Goal: Task Accomplishment & Management: Use online tool/utility

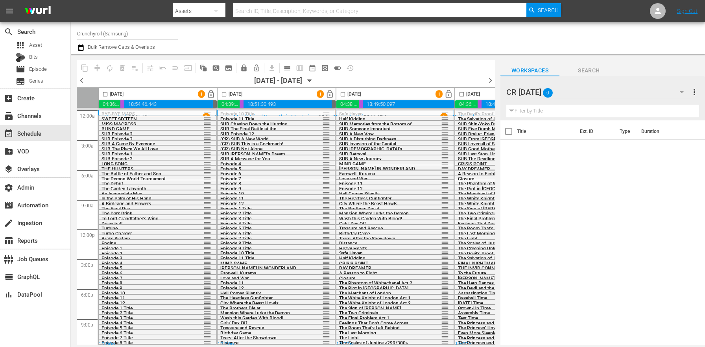
scroll to position [0, 355]
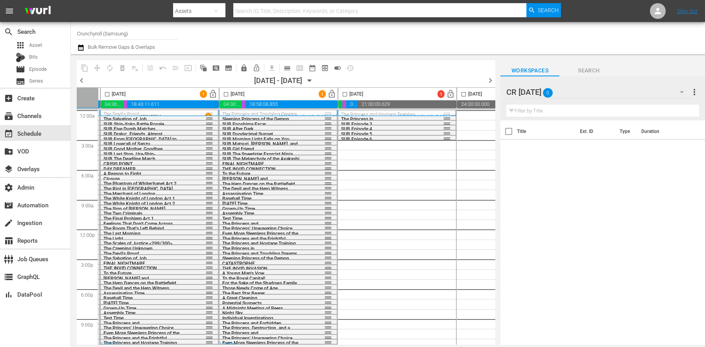
click at [436, 200] on div "The Princess and Hostage Training Week reorder The Princess in Endopolis reorde…" at bounding box center [397, 229] width 118 height 239
click at [545, 224] on div "Title Ext. ID Type Duration" at bounding box center [602, 233] width 205 height 226
click at [290, 69] on span "calendar_view_day_outlined" at bounding box center [287, 68] width 8 height 8
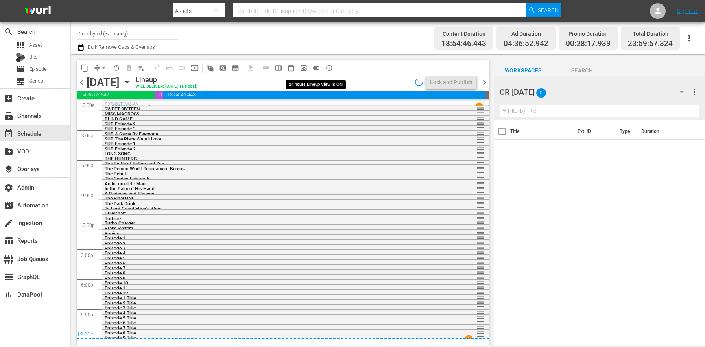
click at [318, 65] on span "toggle_on" at bounding box center [316, 68] width 8 height 8
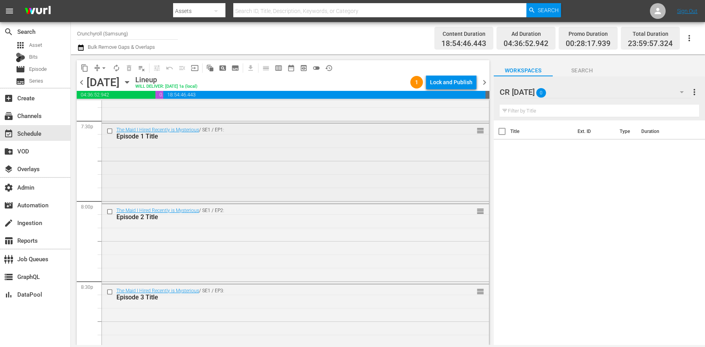
scroll to position [3611, 0]
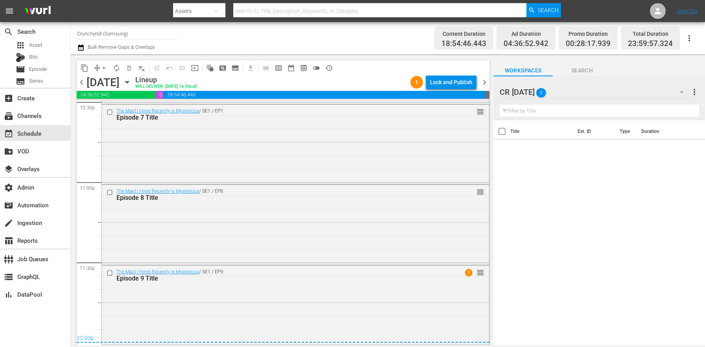
click at [485, 82] on span "chevron_right" at bounding box center [485, 83] width 10 height 10
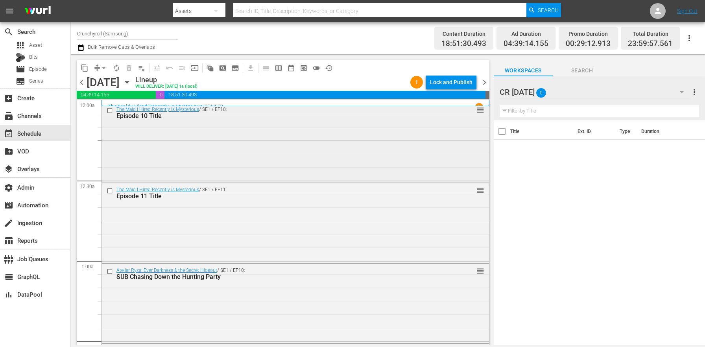
click at [268, 167] on div "The Maid I Hired Recently is Mysterious / SE1 / EP10: Episode 10 Title reorder" at bounding box center [295, 142] width 387 height 78
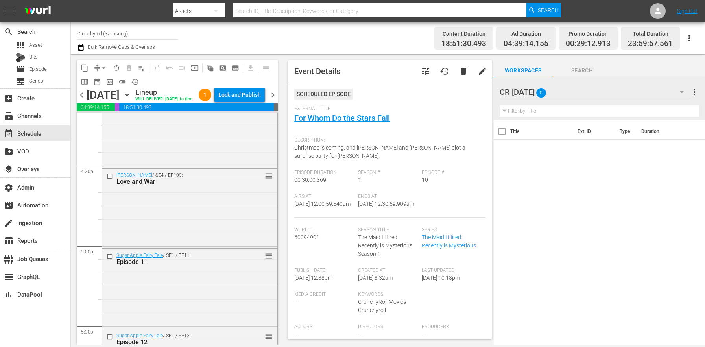
scroll to position [3636, 0]
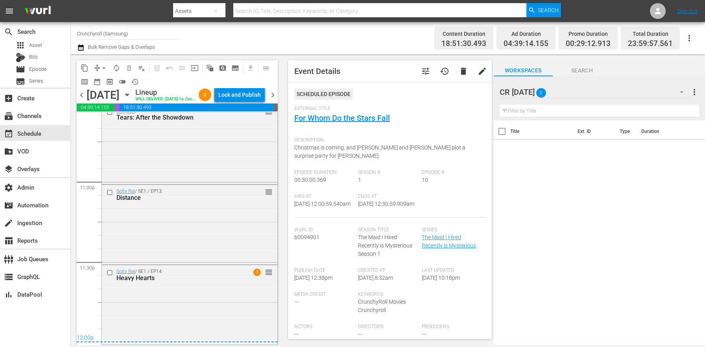
click at [276, 98] on span "chevron_right" at bounding box center [273, 95] width 10 height 10
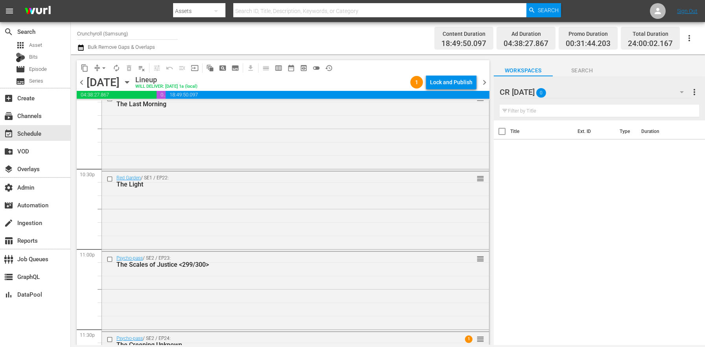
scroll to position [3611, 0]
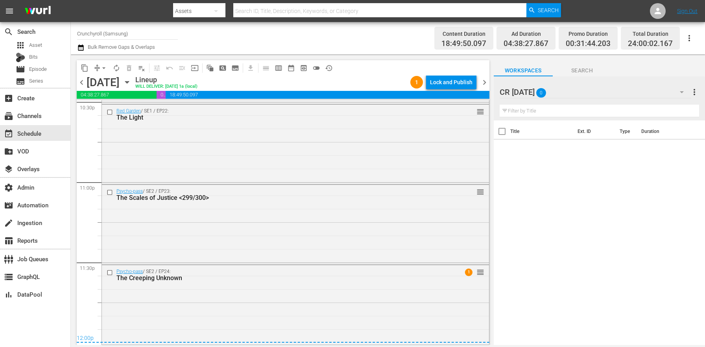
click at [486, 79] on span "chevron_right" at bounding box center [485, 83] width 10 height 10
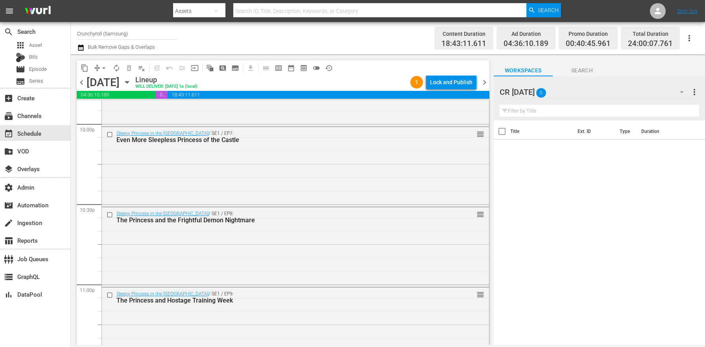
scroll to position [3611, 0]
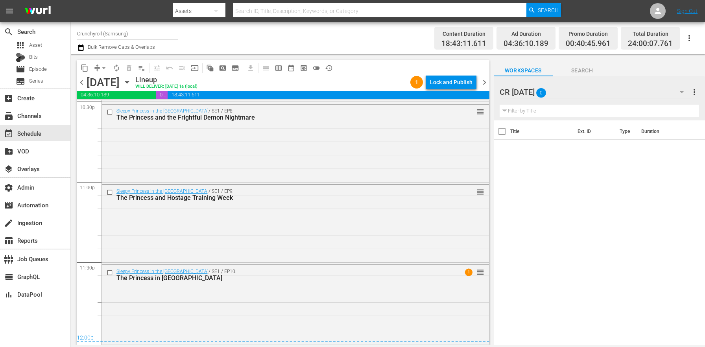
click at [483, 81] on span "chevron_right" at bounding box center [485, 83] width 10 height 10
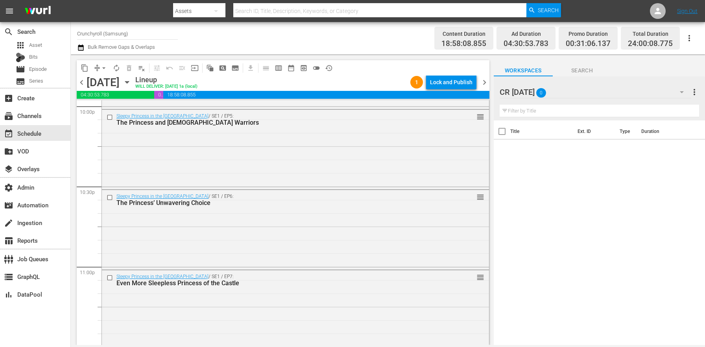
scroll to position [3611, 0]
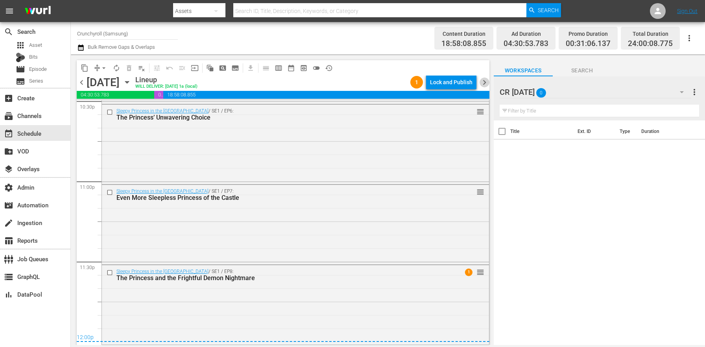
click at [483, 82] on span "chevron_right" at bounding box center [485, 83] width 10 height 10
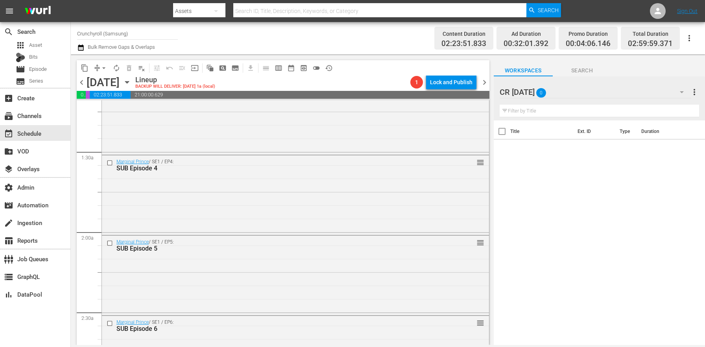
scroll to position [325, 0]
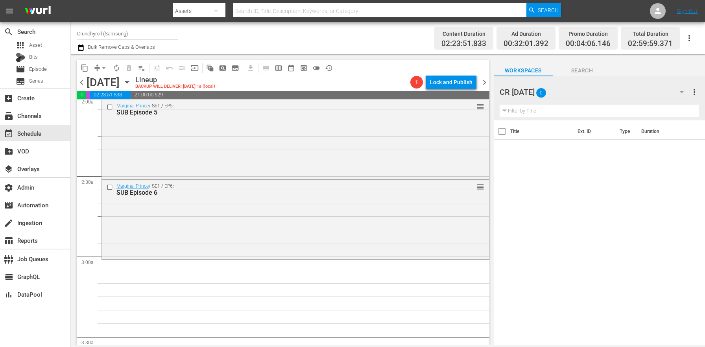
click at [133, 87] on div "Saturday, September 6th September 6th" at bounding box center [110, 82] width 47 height 13
click at [131, 83] on icon "button" at bounding box center [127, 82] width 9 height 9
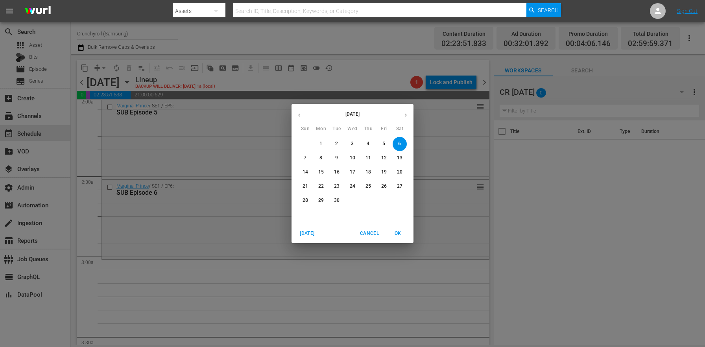
click at [325, 142] on span "1" at bounding box center [321, 143] width 14 height 7
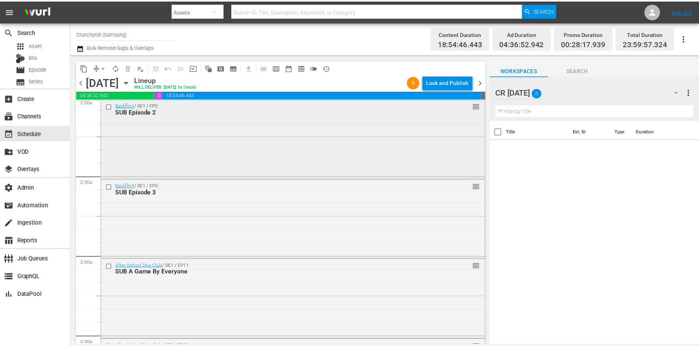
scroll to position [272, 0]
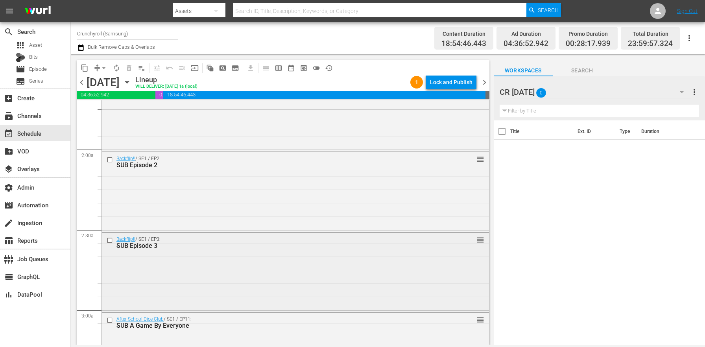
click at [166, 251] on div "Backflip!! / SE1 / EP3: SUB Episode 3 reorder" at bounding box center [295, 242] width 387 height 19
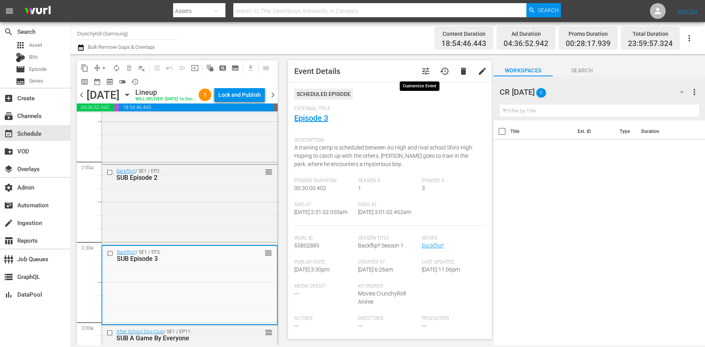
click at [421, 68] on span "tune" at bounding box center [425, 70] width 9 height 9
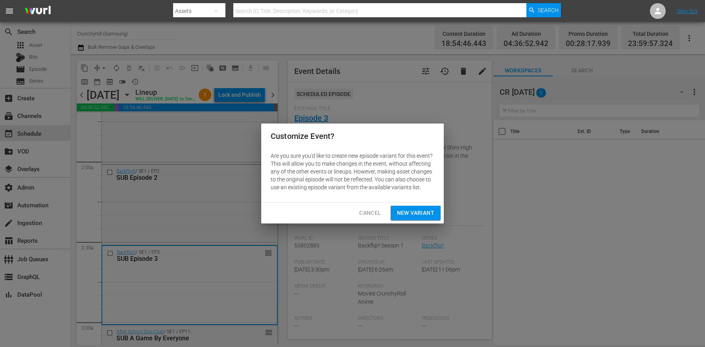
click at [411, 216] on span "New Variant" at bounding box center [415, 213] width 37 height 10
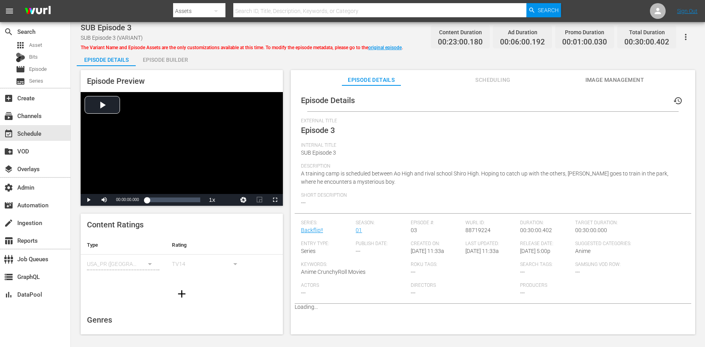
click at [167, 64] on div "Episode Builder" at bounding box center [165, 59] width 59 height 19
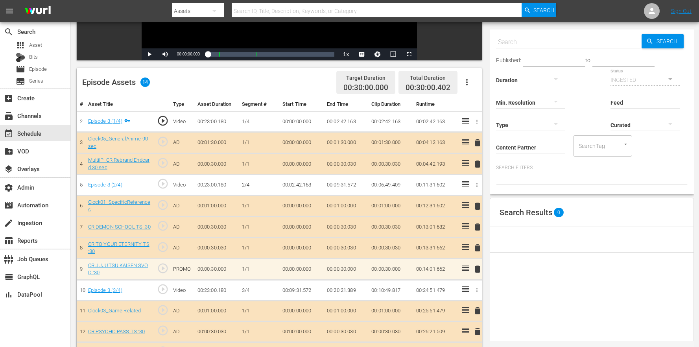
scroll to position [223, 0]
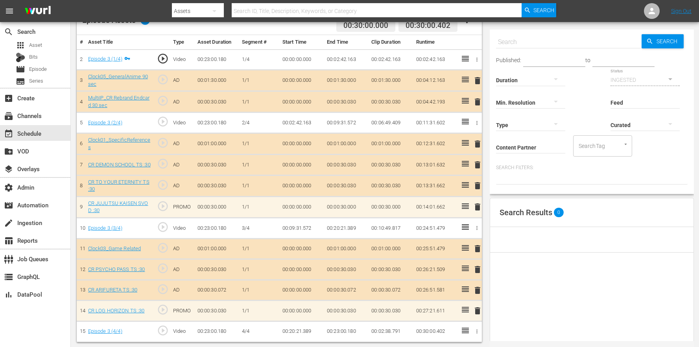
click at [476, 207] on span "delete" at bounding box center [477, 206] width 9 height 9
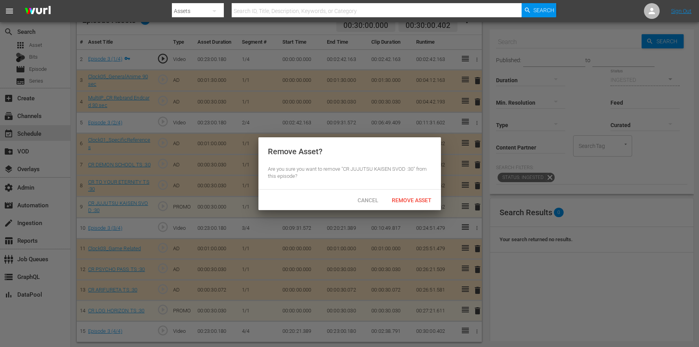
scroll to position [222, 0]
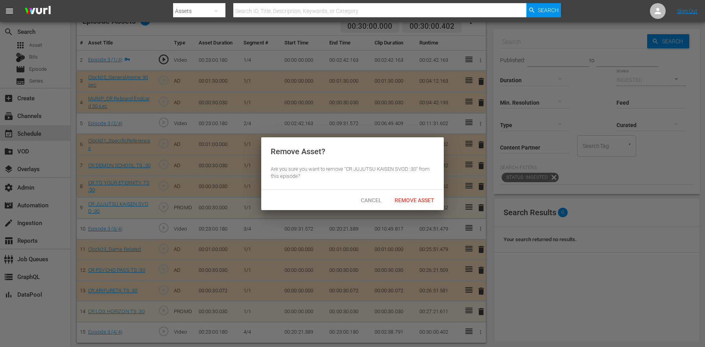
click at [416, 194] on div "Remove Asset" at bounding box center [414, 200] width 52 height 15
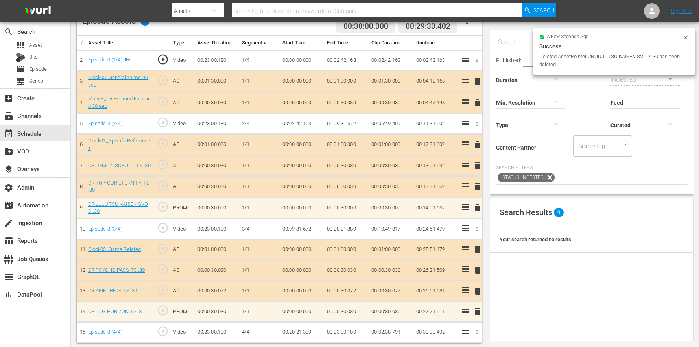
scroll to position [205, 0]
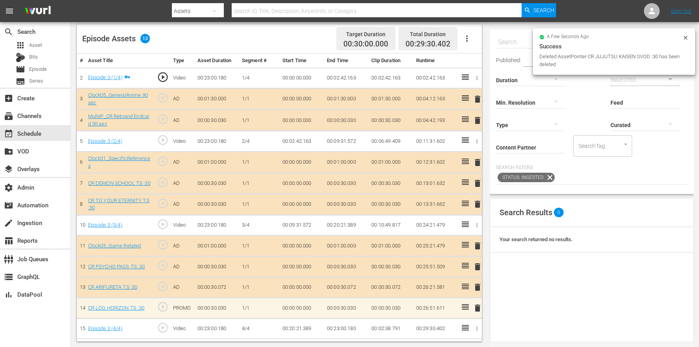
click at [477, 307] on span "delete" at bounding box center [477, 307] width 9 height 9
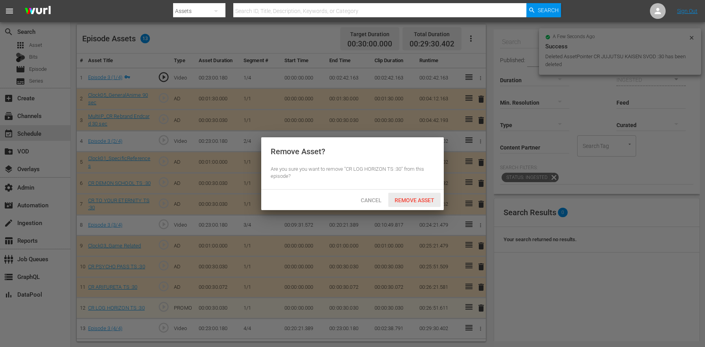
click at [412, 199] on span "Remove Asset" at bounding box center [414, 200] width 52 height 6
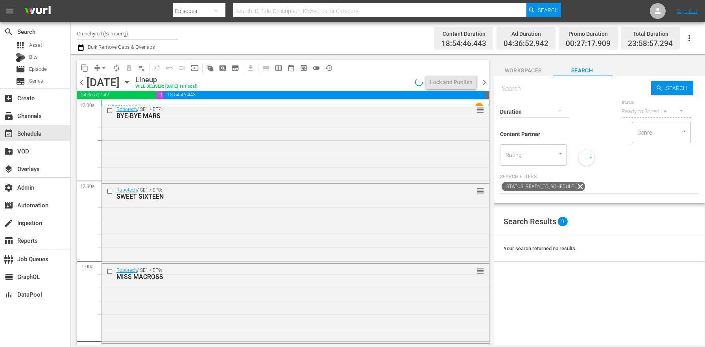
click at [82, 49] on icon "button" at bounding box center [81, 47] width 6 height 6
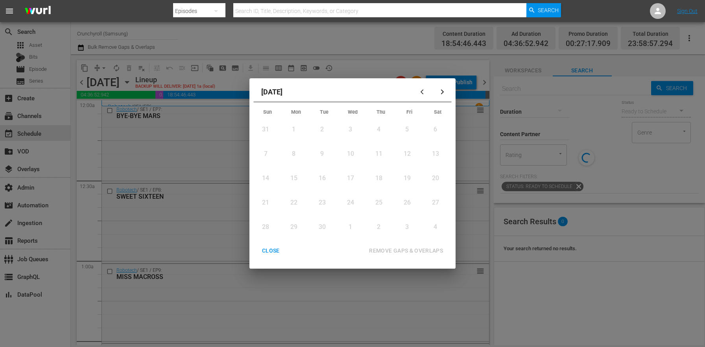
click at [295, 134] on div "1" at bounding box center [294, 129] width 10 height 22
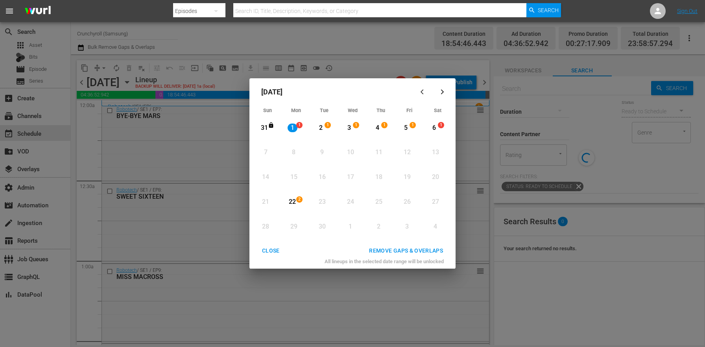
click at [425, 131] on div "6 1 View Lineup" at bounding box center [438, 127] width 28 height 23
click at [441, 121] on div "6 1" at bounding box center [436, 128] width 20 height 22
click at [299, 125] on span "1" at bounding box center [300, 125] width 6 height 6
click at [394, 245] on button "REMOVE GAPS & OVERLAPS" at bounding box center [406, 251] width 93 height 15
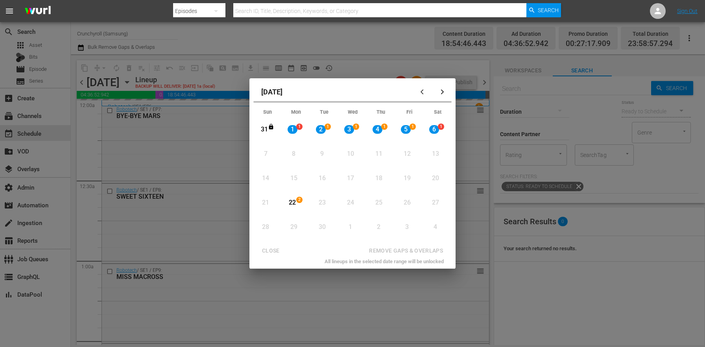
click at [281, 248] on div "CLOSE REMOVE GAPS & OVERLAPS" at bounding box center [353, 251] width 200 height 15
click at [300, 246] on div "REMOVE GAPS & OVERLAPS" at bounding box center [370, 251] width 163 height 15
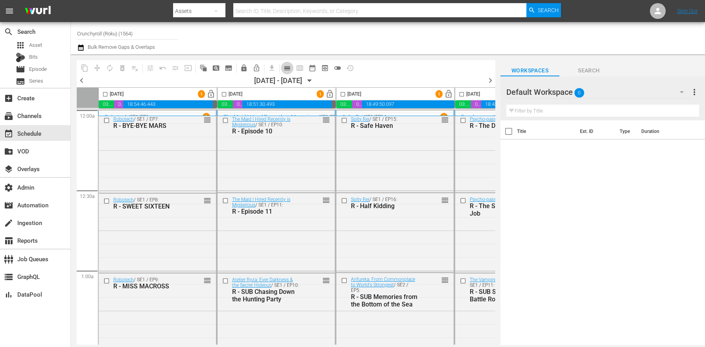
click at [288, 68] on span "calendar_view_day_outlined" at bounding box center [287, 68] width 8 height 8
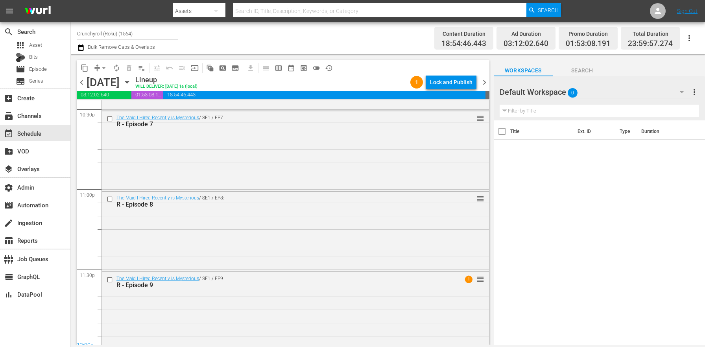
scroll to position [3610, 0]
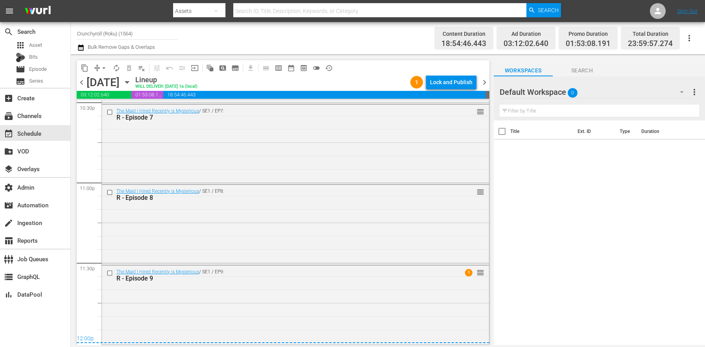
click at [483, 83] on span "chevron_right" at bounding box center [485, 83] width 10 height 10
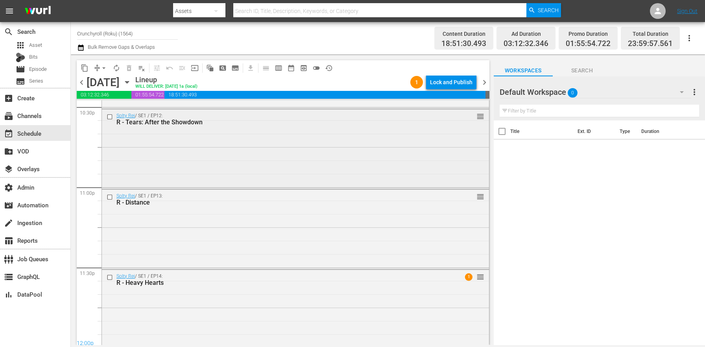
scroll to position [3610, 0]
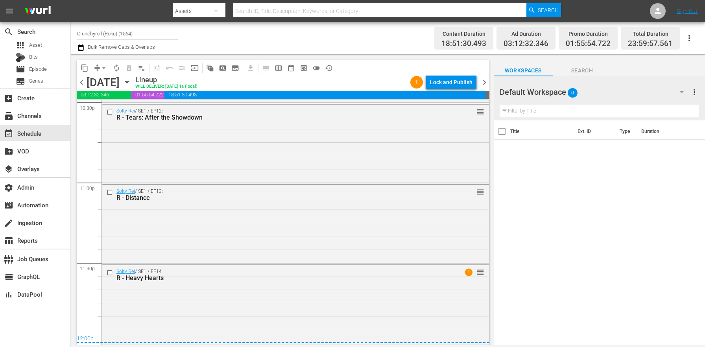
click at [490, 81] on div "content_copy compress arrow_drop_down autorenew_outlined delete_forever_outline…" at bounding box center [281, 199] width 421 height 291
click at [488, 80] on span "chevron_right" at bounding box center [485, 83] width 10 height 10
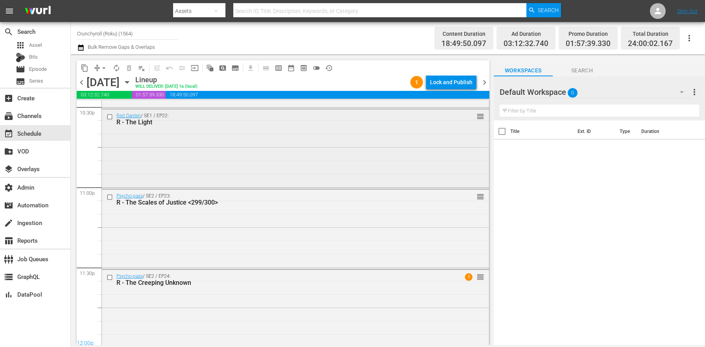
scroll to position [3610, 0]
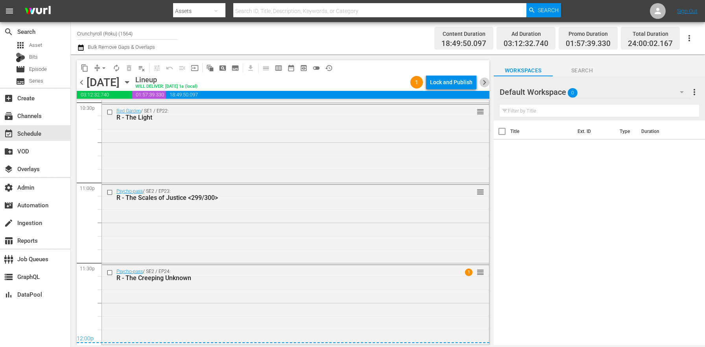
click at [485, 85] on span "chevron_right" at bounding box center [485, 83] width 10 height 10
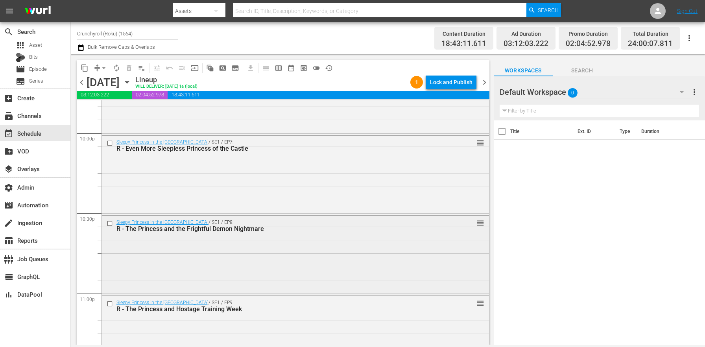
scroll to position [3611, 0]
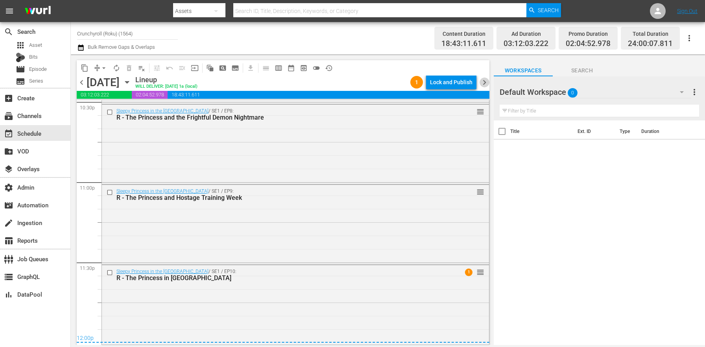
click at [484, 81] on span "chevron_right" at bounding box center [485, 83] width 10 height 10
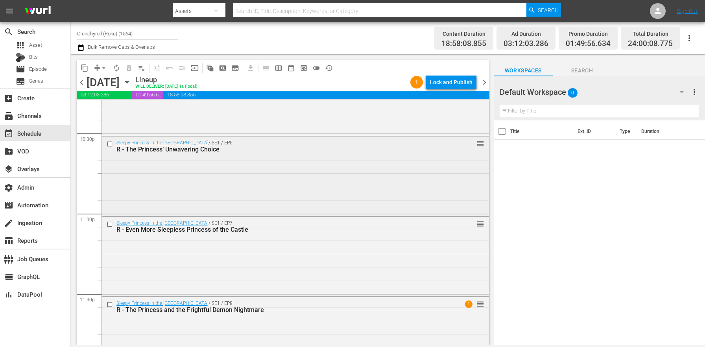
scroll to position [3611, 0]
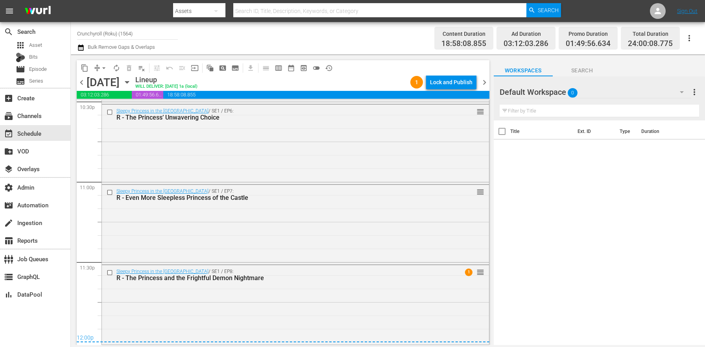
click at [489, 80] on span "chevron_right" at bounding box center [485, 83] width 10 height 10
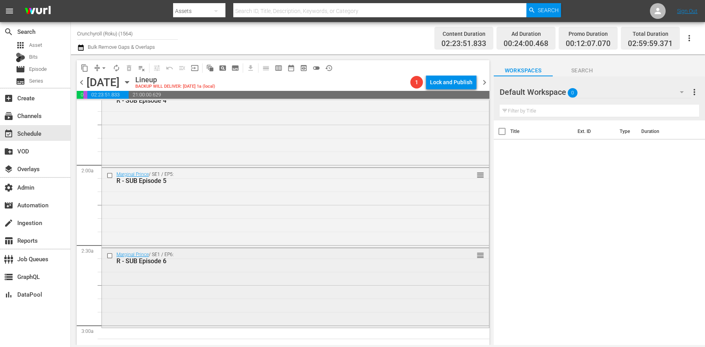
scroll to position [284, 0]
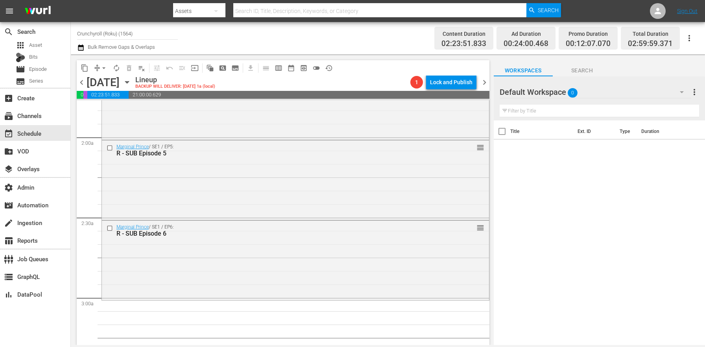
click at [131, 80] on icon "button" at bounding box center [127, 82] width 9 height 9
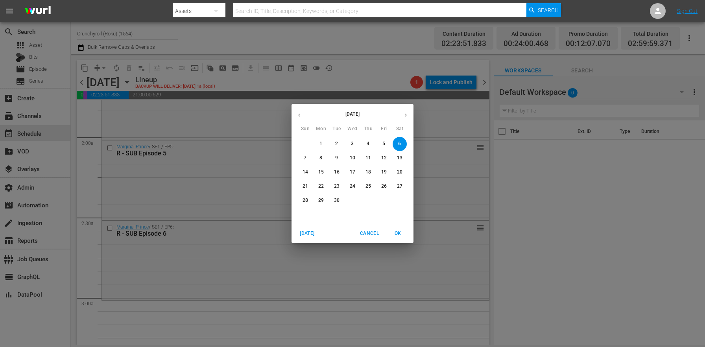
click at [312, 142] on div "31" at bounding box center [305, 144] width 16 height 14
drag, startPoint x: 314, startPoint y: 142, endPoint x: 206, endPoint y: 43, distance: 146.5
click at [314, 142] on div "1" at bounding box center [321, 144] width 16 height 14
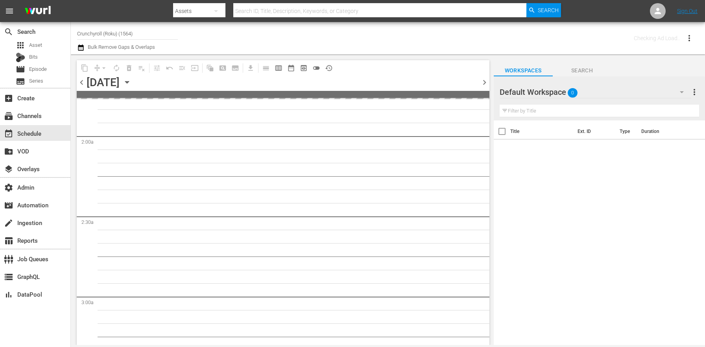
scroll to position [338, 0]
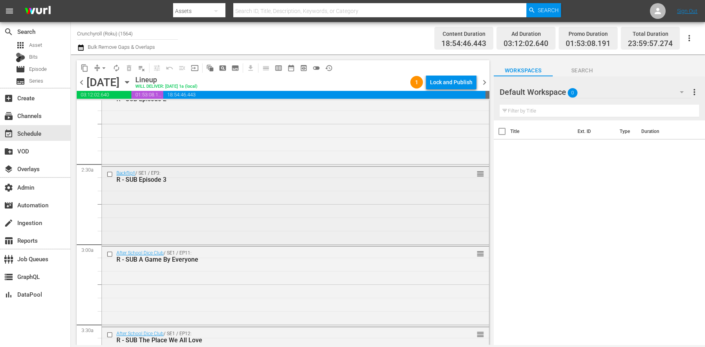
click at [233, 218] on div "Backflip!! / SE1 / EP3: R - SUB Episode 3 reorder" at bounding box center [295, 206] width 387 height 78
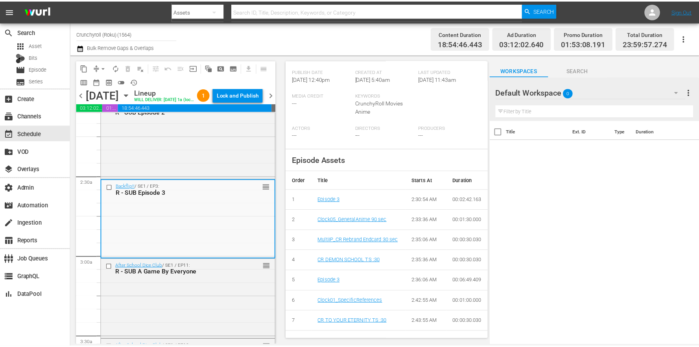
scroll to position [0, 0]
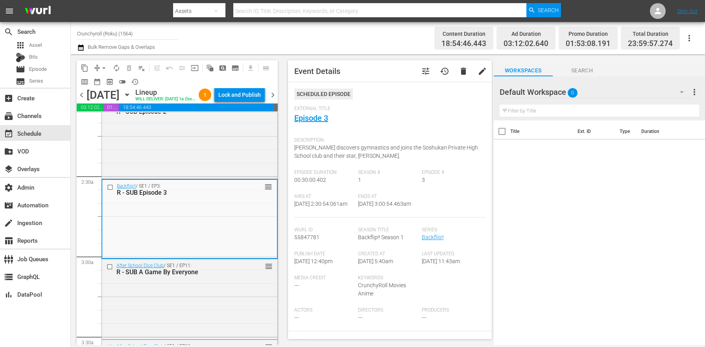
click at [421, 69] on span "tune" at bounding box center [425, 70] width 9 height 9
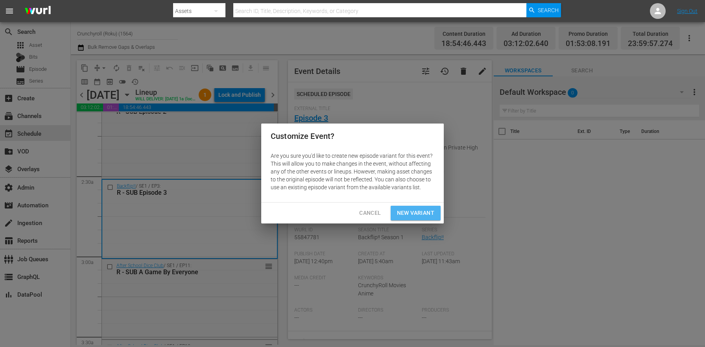
click at [419, 209] on span "New Variant" at bounding box center [415, 213] width 37 height 10
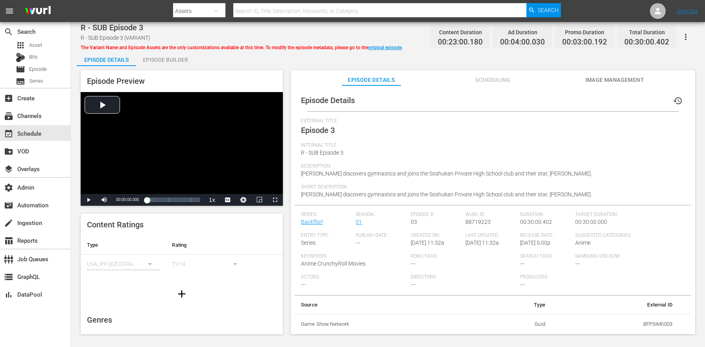
click at [183, 60] on div "Episode Builder" at bounding box center [165, 59] width 59 height 19
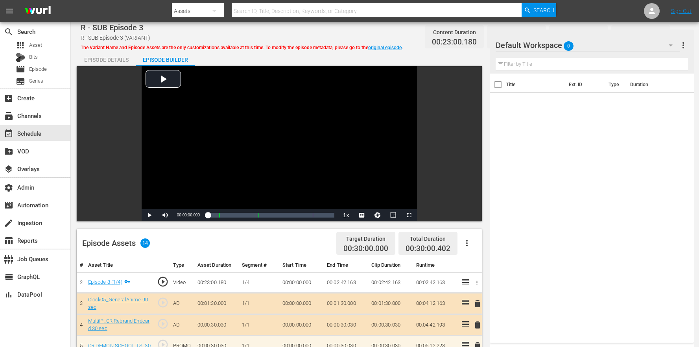
scroll to position [223, 0]
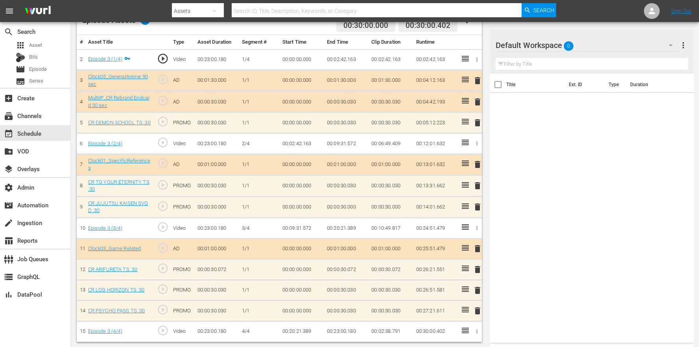
click at [477, 207] on span "delete" at bounding box center [477, 206] width 9 height 9
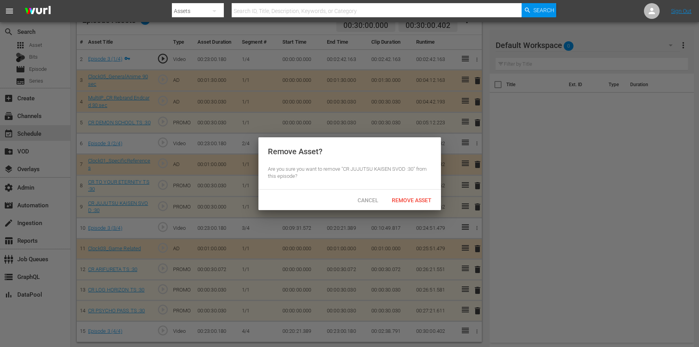
scroll to position [222, 0]
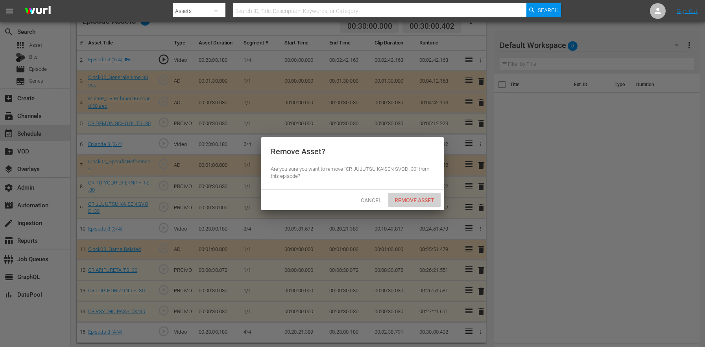
click at [411, 196] on div "Remove Asset" at bounding box center [414, 200] width 52 height 15
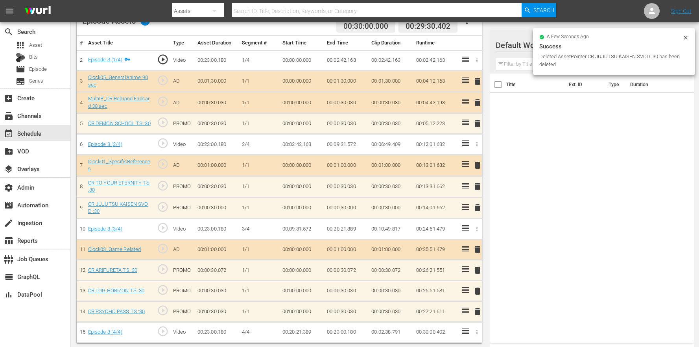
scroll to position [205, 0]
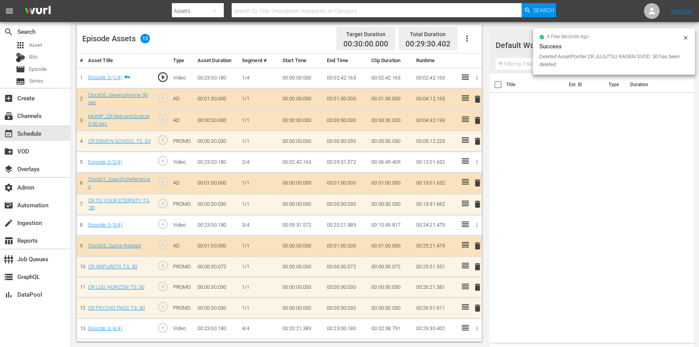
click at [476, 307] on span "delete" at bounding box center [477, 307] width 9 height 9
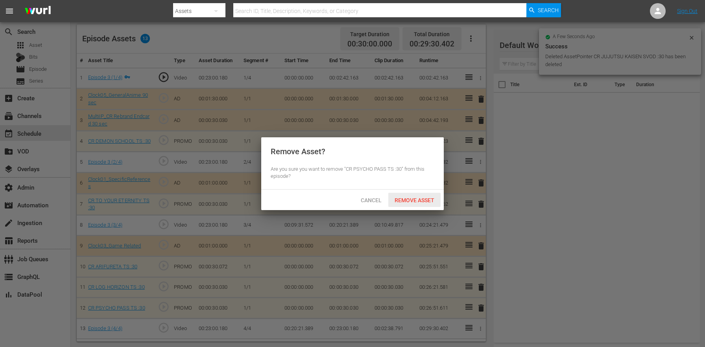
click at [409, 199] on span "Remove Asset" at bounding box center [414, 200] width 52 height 6
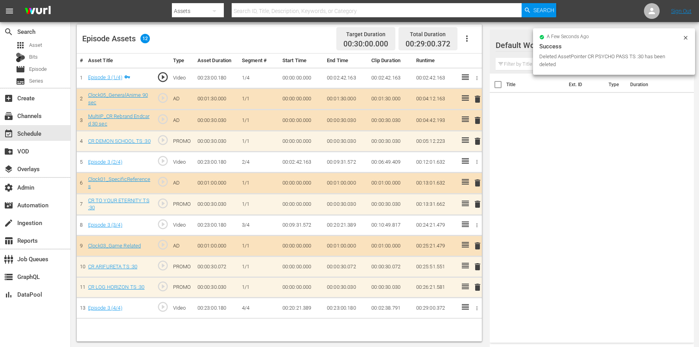
click at [681, 35] on div "a few seconds ago" at bounding box center [610, 38] width 143 height 6
click at [684, 36] on icon at bounding box center [686, 38] width 6 height 6
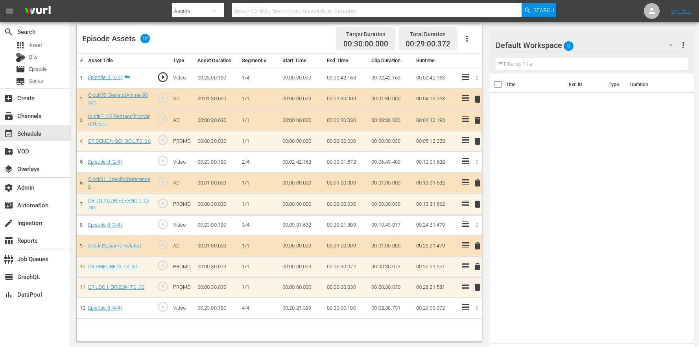
click at [632, 48] on div "Default Workspace 0" at bounding box center [588, 45] width 185 height 22
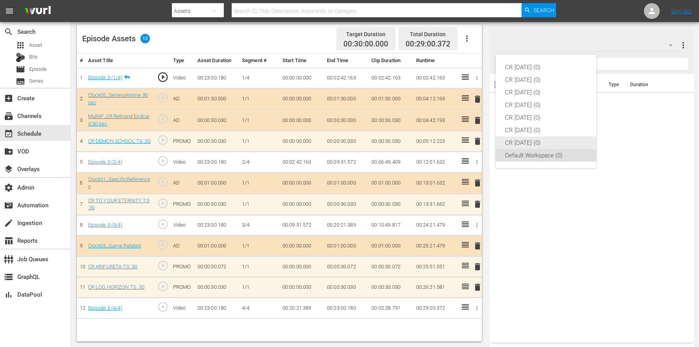
click at [616, 225] on div "CR Monday (0) CR Tuesday (0) CR Wednesday (0) CR Thursday (0) CR Friday (0) CR …" at bounding box center [349, 173] width 699 height 347
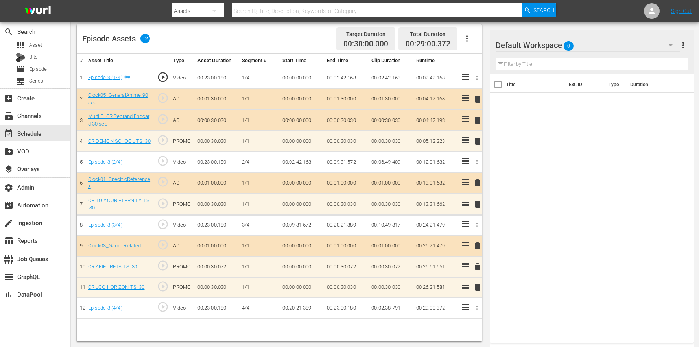
click at [608, 46] on div "Default Workspace 0" at bounding box center [588, 45] width 185 height 22
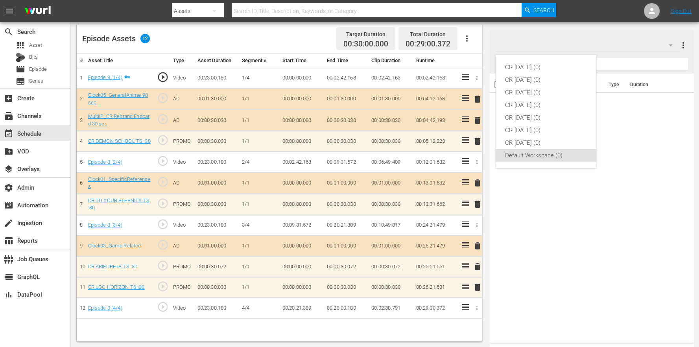
click at [643, 174] on div "CR Monday (0) CR Tuesday (0) CR Wednesday (0) CR Thursday (0) CR Friday (0) CR …" at bounding box center [349, 173] width 699 height 347
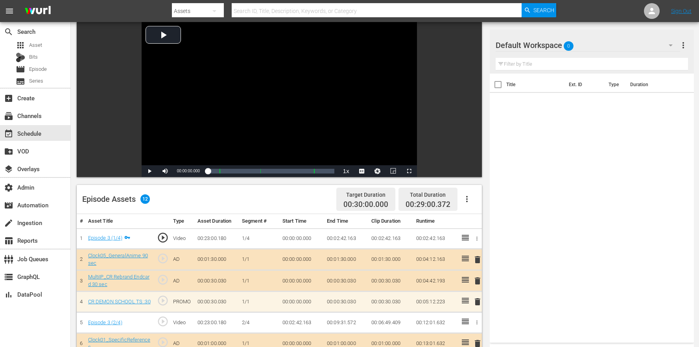
scroll to position [0, 0]
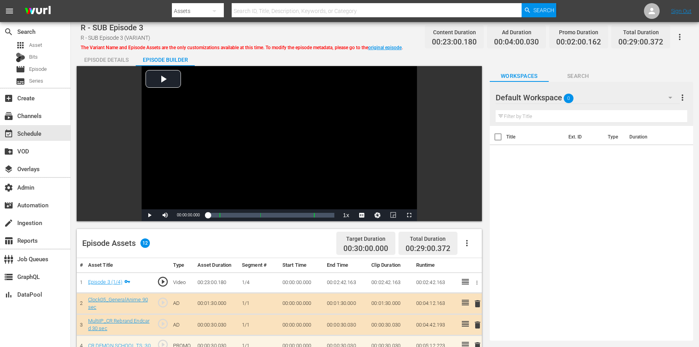
click at [594, 82] on div "Default Workspace 0 Default more_vert" at bounding box center [592, 94] width 192 height 25
click at [590, 72] on span "Search" at bounding box center [578, 76] width 59 height 10
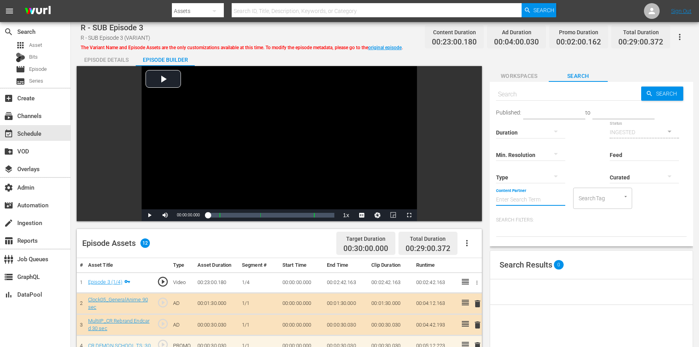
click at [558, 195] on input "Content Partner" at bounding box center [530, 200] width 69 height 28
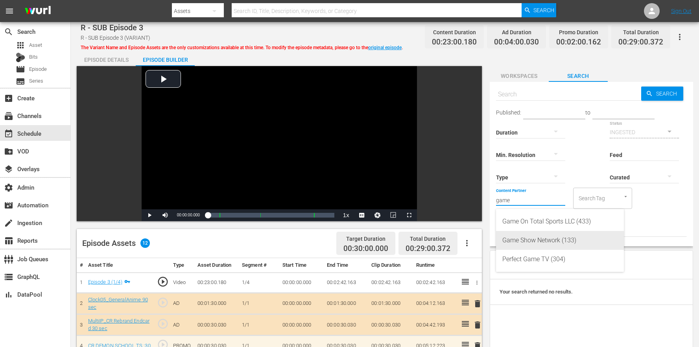
click at [555, 238] on div "Game Show Network (133)" at bounding box center [559, 240] width 115 height 19
type input "Game Show Network (133)"
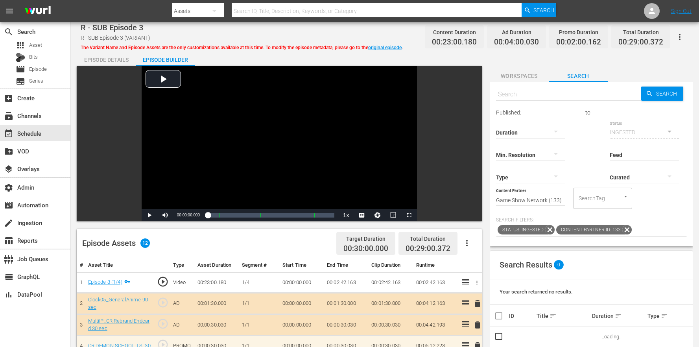
click at [531, 96] on input "text" at bounding box center [568, 94] width 145 height 19
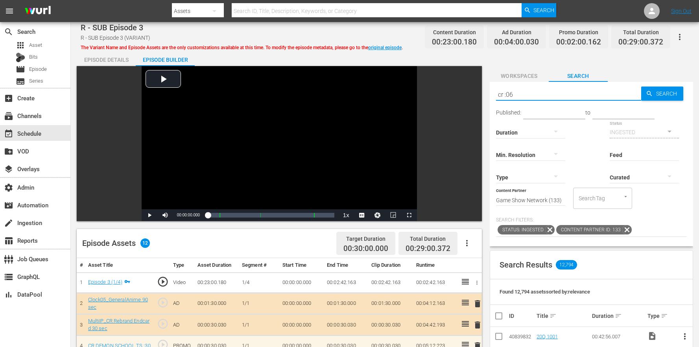
type input "cr :06"
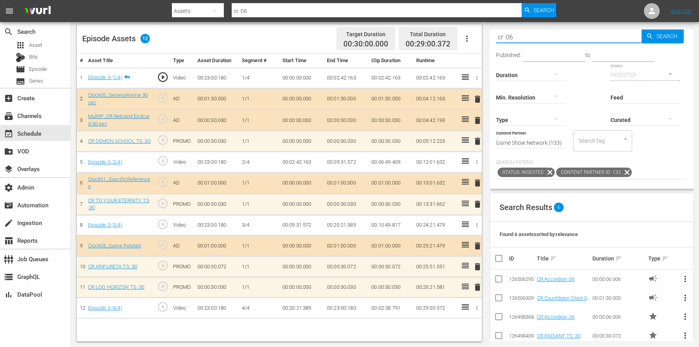
scroll to position [10, 0]
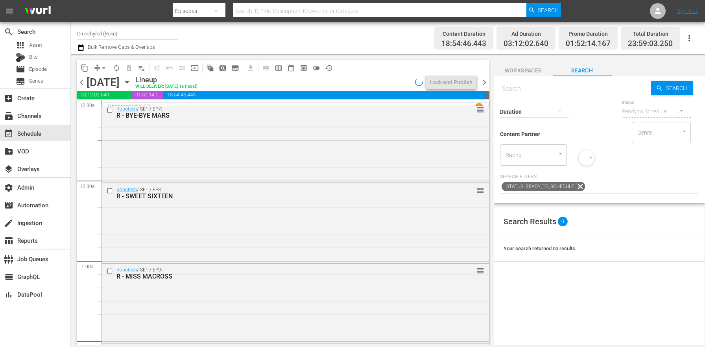
scroll to position [212, 0]
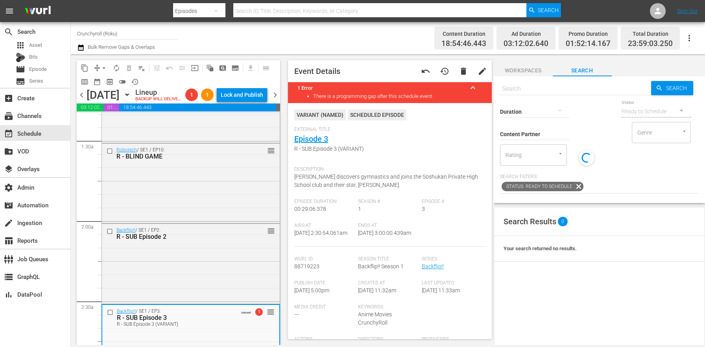
click at [82, 45] on icon "button" at bounding box center [81, 47] width 6 height 6
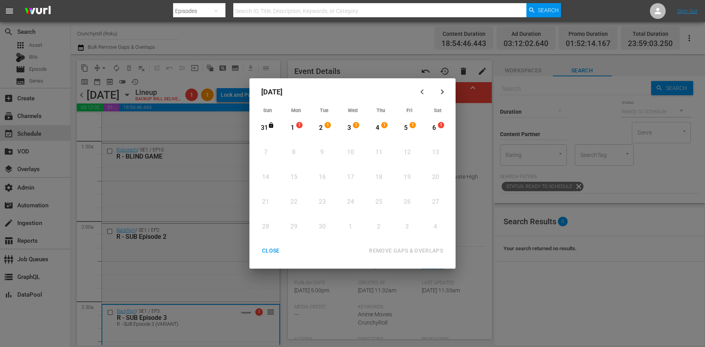
click at [296, 130] on div "1" at bounding box center [293, 128] width 10 height 9
click at [440, 126] on span "1" at bounding box center [441, 125] width 6 height 6
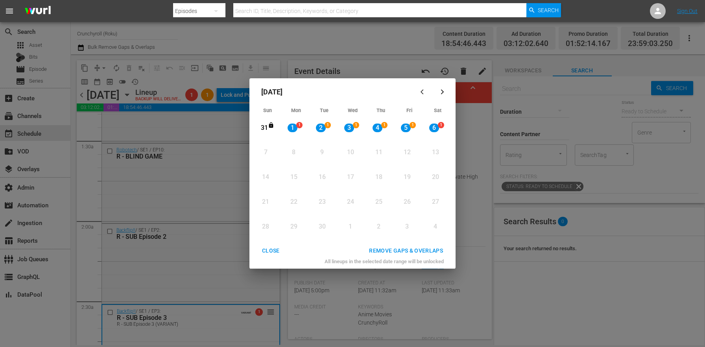
drag, startPoint x: 415, startPoint y: 247, endPoint x: 359, endPoint y: 3, distance: 250.3
click at [415, 247] on div "REMOVE GAPS & OVERLAPS" at bounding box center [406, 251] width 87 height 10
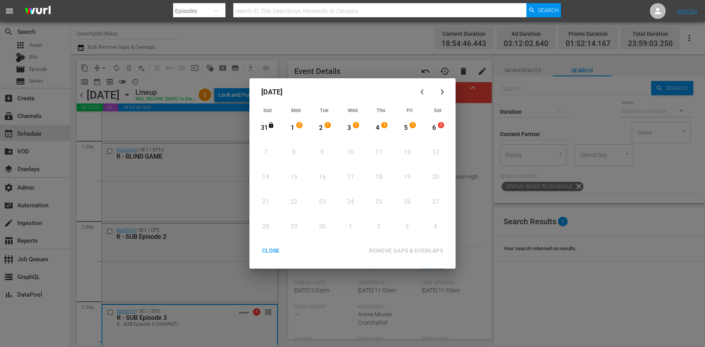
click at [279, 251] on div "CLOSE" at bounding box center [271, 251] width 30 height 10
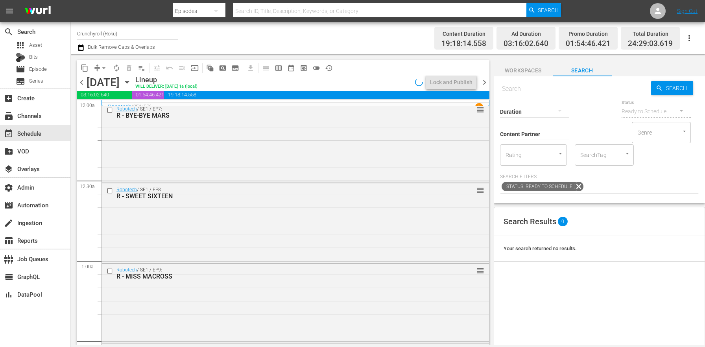
click at [314, 67] on span "toggle_off" at bounding box center [316, 68] width 8 height 8
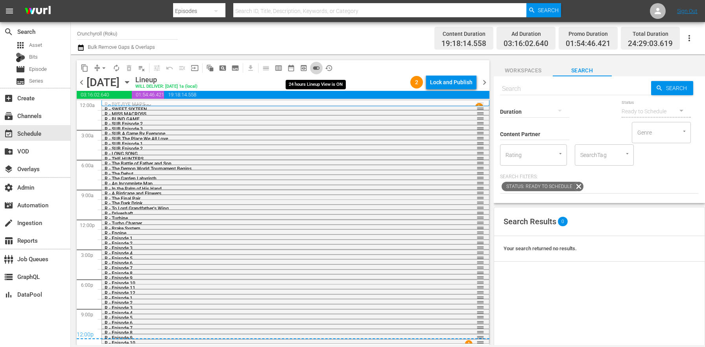
click at [317, 68] on span "toggle_on" at bounding box center [316, 68] width 8 height 8
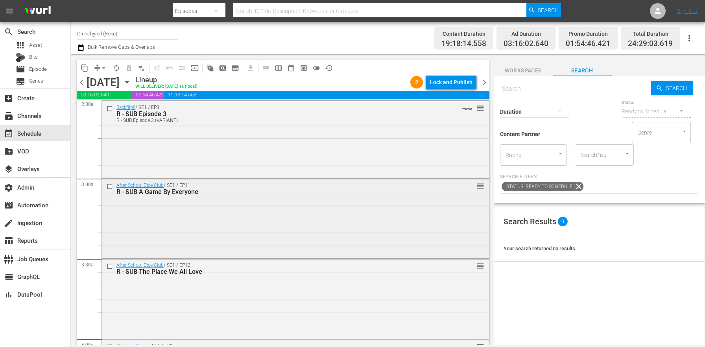
scroll to position [414, 0]
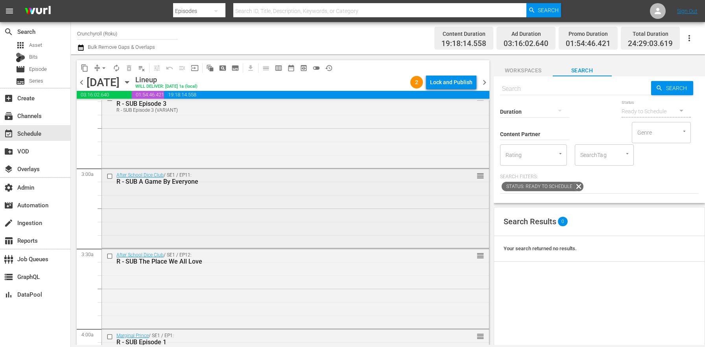
click at [155, 228] on div "After School Dice Club / SE1 / EP11: R - SUB A Game By Everyone reorder" at bounding box center [295, 208] width 387 height 78
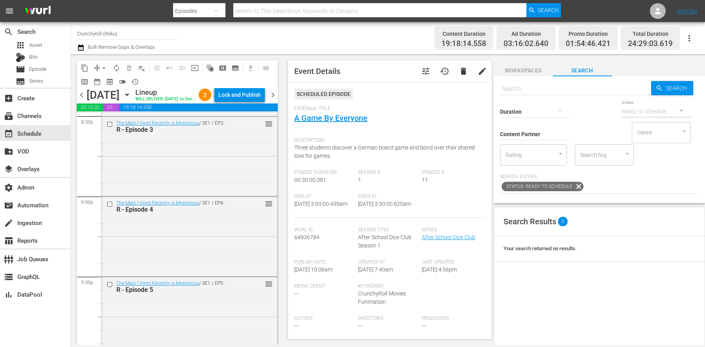
scroll to position [3713, 0]
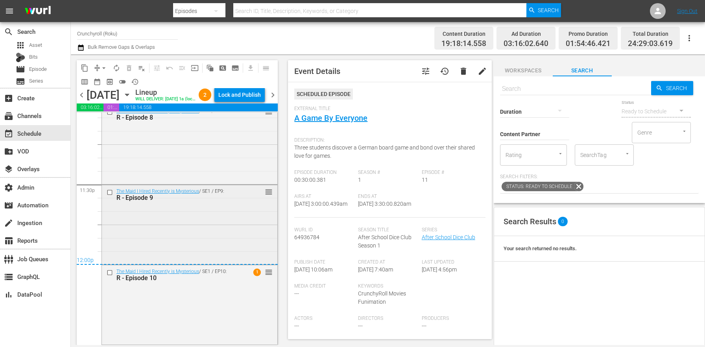
click at [157, 204] on div "The Maid I Hired Recently is Mysterious / SE1 / EP9: R - Episode 9 reorder" at bounding box center [189, 194] width 175 height 19
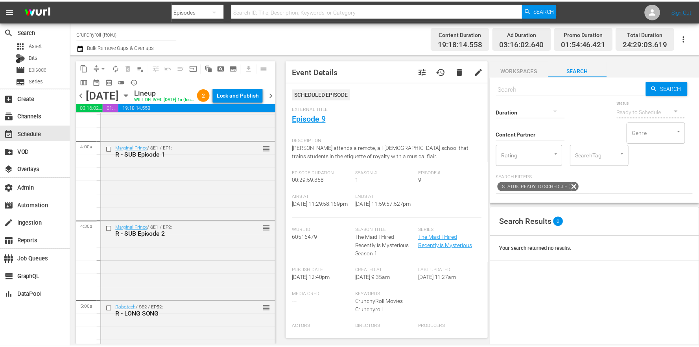
scroll to position [386, 0]
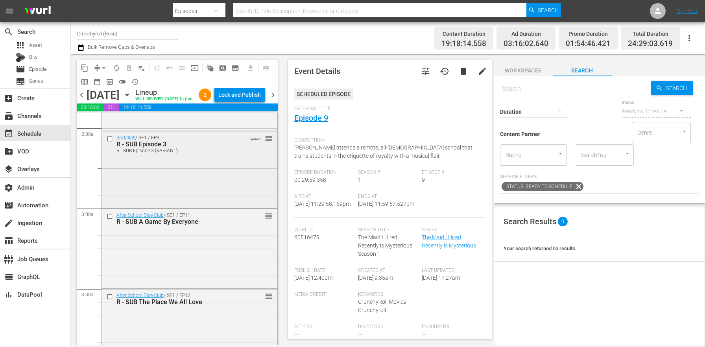
click at [161, 207] on div "Backflip!! / SE1 / EP3: R - SUB Episode 3 R - SUB Episode 3 (VARIANT) VARIANT r…" at bounding box center [189, 169] width 175 height 76
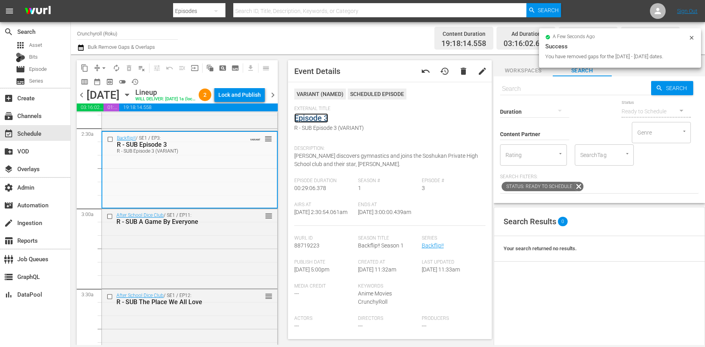
click at [310, 117] on link "Episode 3" at bounding box center [311, 117] width 34 height 9
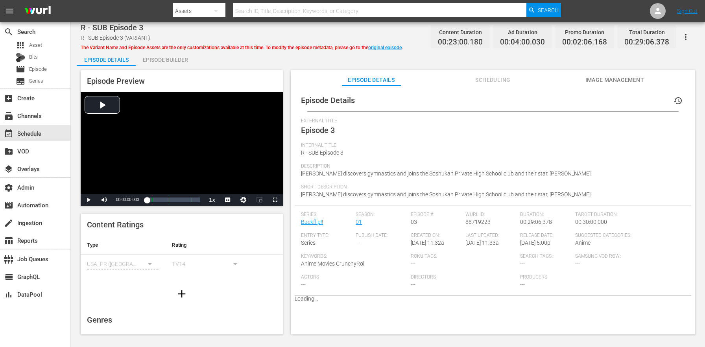
click at [180, 58] on div "Episode Builder" at bounding box center [165, 59] width 59 height 19
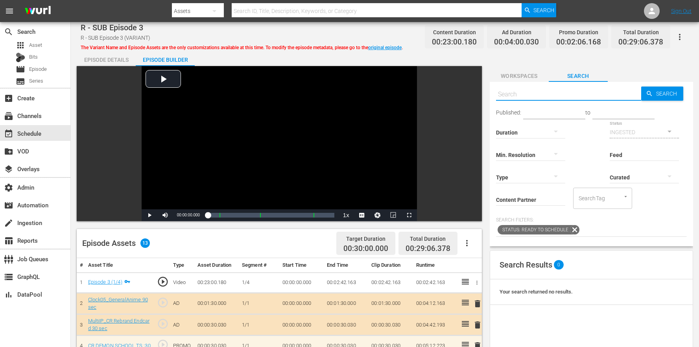
click at [544, 94] on input "text" at bounding box center [568, 94] width 145 height 19
type input ":10"
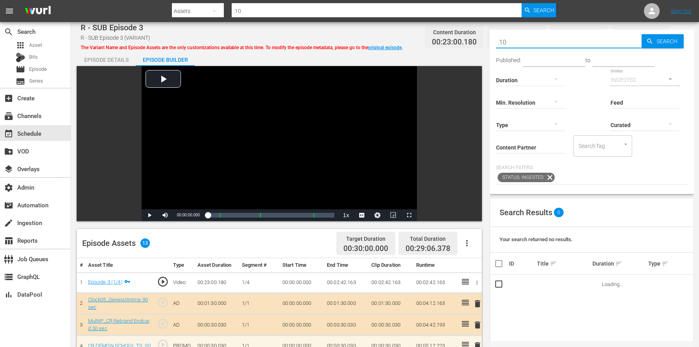
scroll to position [205, 0]
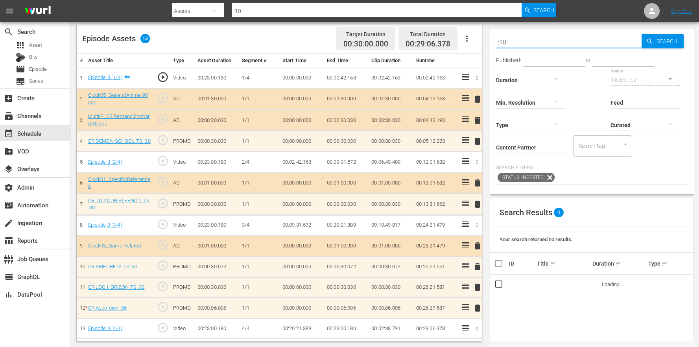
drag, startPoint x: 520, startPoint y: 42, endPoint x: 468, endPoint y: 29, distance: 53.5
click at [470, 30] on div "Video Player is loading. Play Video Play Mute Current Time 00:00:00.000 / Durat…" at bounding box center [385, 101] width 617 height 480
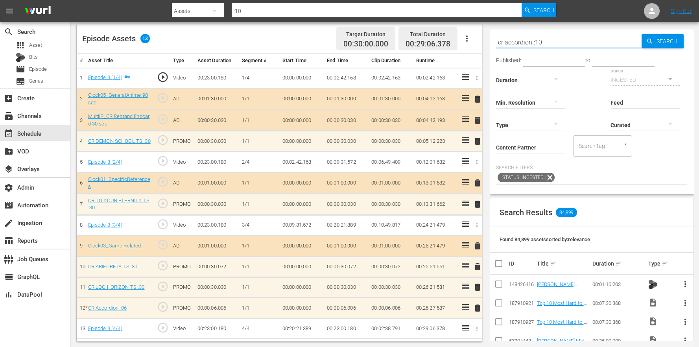
type input "cr accordion :10"
click at [480, 308] on span "delete" at bounding box center [477, 307] width 9 height 9
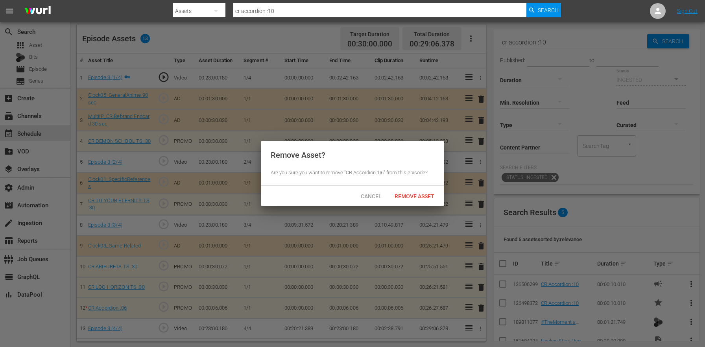
click at [426, 203] on div "Cancel Remove Asset" at bounding box center [352, 196] width 183 height 20
click at [427, 198] on span "Remove Asset" at bounding box center [414, 196] width 52 height 6
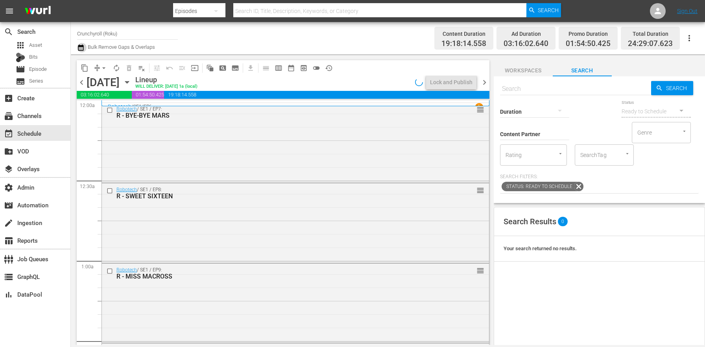
click at [81, 48] on icon "button" at bounding box center [80, 47] width 7 height 9
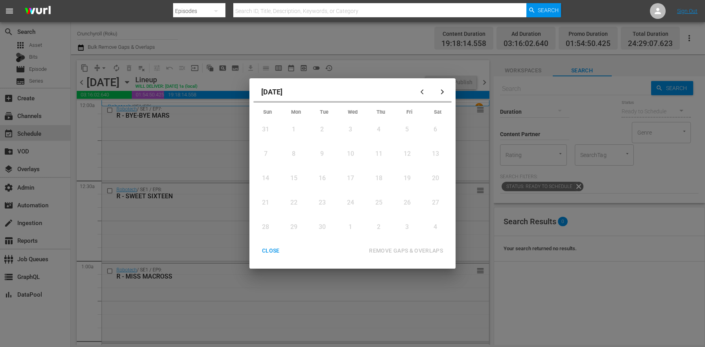
click at [299, 129] on div "Month View" at bounding box center [301, 129] width 5 height 0
click at [436, 128] on div "6" at bounding box center [435, 129] width 10 height 9
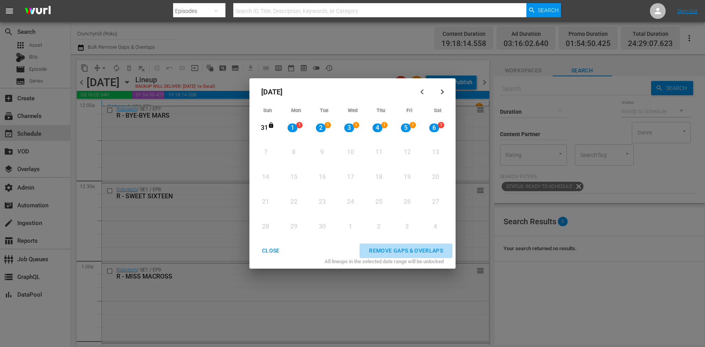
click at [419, 253] on div "REMOVE GAPS & OVERLAPS" at bounding box center [406, 251] width 87 height 10
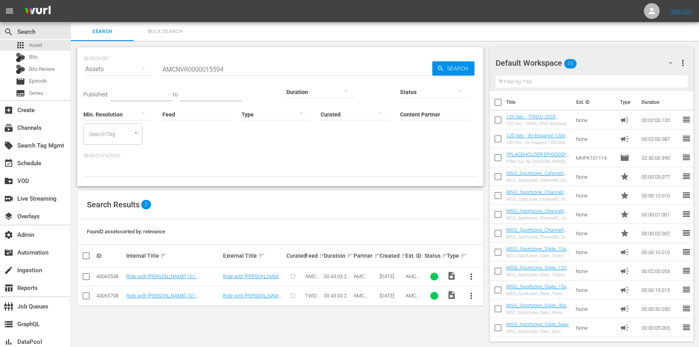
click at [163, 109] on input "Feed" at bounding box center [197, 115] width 69 height 28
drag, startPoint x: 227, startPoint y: 71, endPoint x: 142, endPoint y: 50, distance: 87.5
click at [142, 50] on div "SEARCH BY Search By Assets Search ID, Title, Description, Keywords, or Category…" at bounding box center [280, 64] width 394 height 28
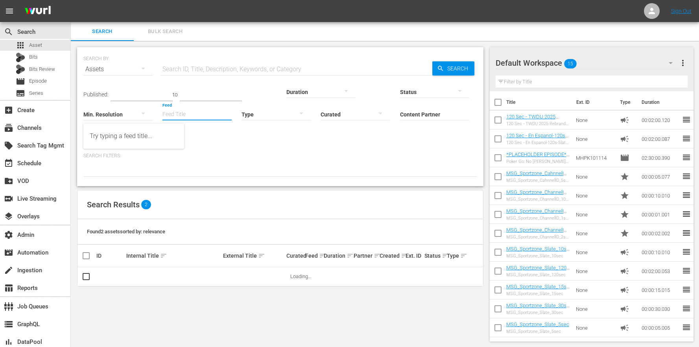
click at [163, 105] on input "Feed" at bounding box center [197, 115] width 69 height 28
click at [126, 130] on div "The Anime Effect (427929)" at bounding box center [134, 136] width 88 height 19
type input "The Anime Effect (427929)"
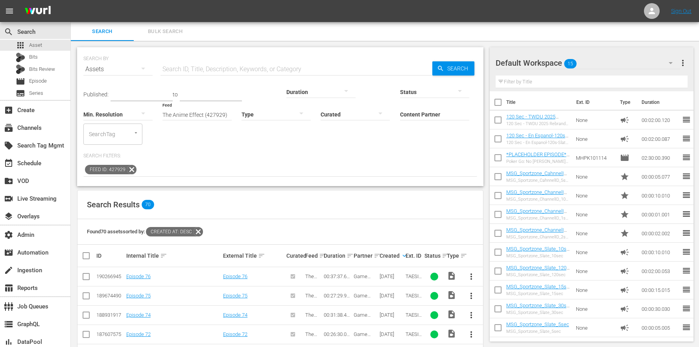
click at [638, 11] on nav "menu Sign Out" at bounding box center [349, 11] width 699 height 22
click at [651, 9] on icon at bounding box center [652, 11] width 6 height 6
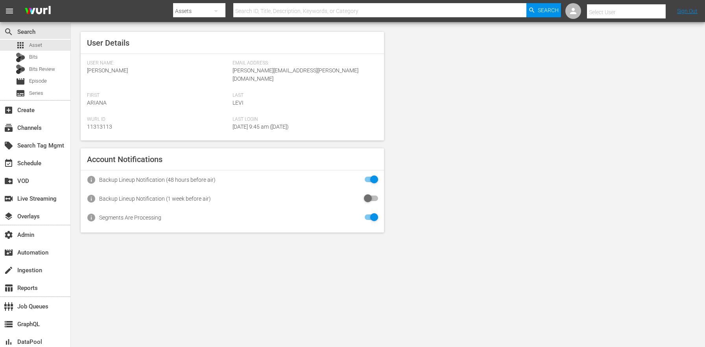
click at [598, 128] on div "User Details User Name: Ariana Levi Email Address: ariana.levi@wurl.com First A…" at bounding box center [388, 132] width 634 height 220
click at [599, 222] on div "User Details User Name: Ariana Levi Email Address: ariana.levi@wurl.com First A…" at bounding box center [388, 132] width 634 height 220
drag, startPoint x: 559, startPoint y: 196, endPoint x: 528, endPoint y: 184, distance: 33.6
click at [559, 195] on div "User Details User Name: Ariana Levi Email Address: ariana.levi@wurl.com First A…" at bounding box center [388, 132] width 634 height 220
click at [30, 41] on span "Asset" at bounding box center [35, 45] width 13 height 8
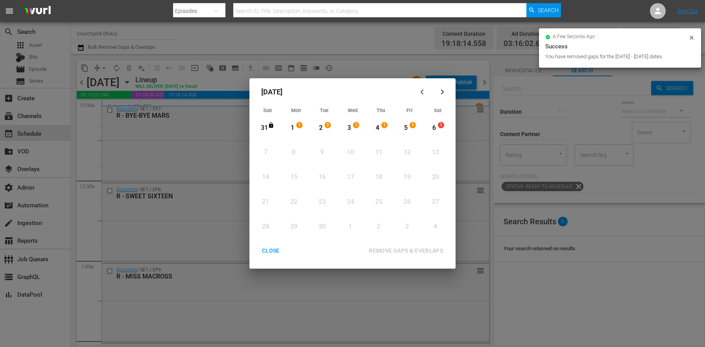
click at [276, 249] on div "CLOSE" at bounding box center [271, 251] width 30 height 10
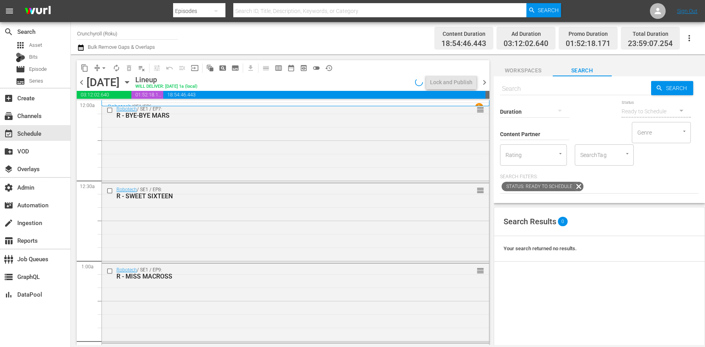
scroll to position [3608, 0]
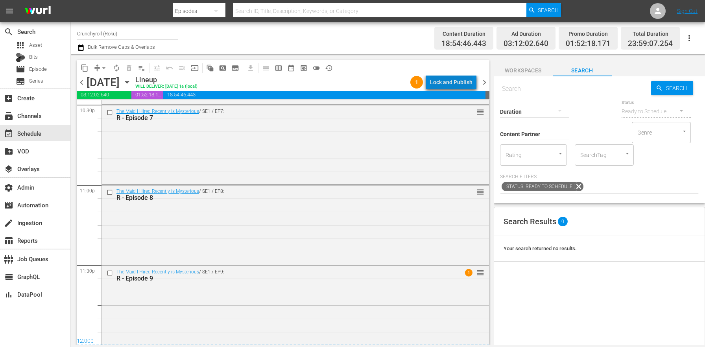
click at [456, 78] on div "Lock and Publish" at bounding box center [451, 82] width 42 height 14
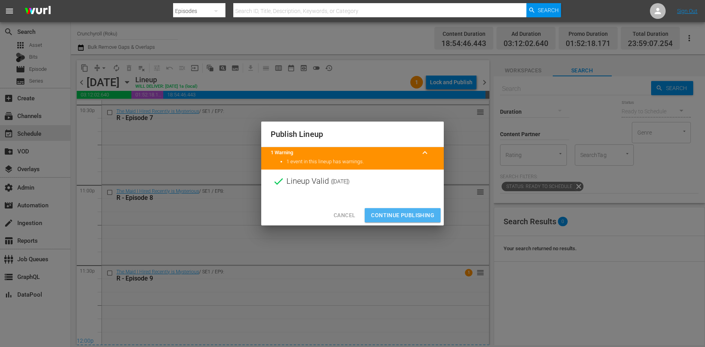
click at [404, 216] on span "Continue Publishing" at bounding box center [402, 216] width 63 height 10
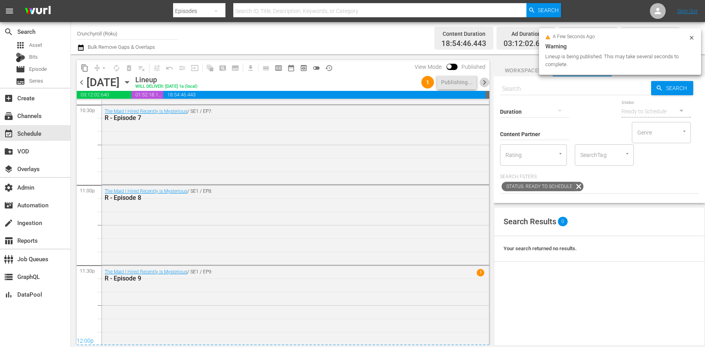
click at [487, 82] on span "chevron_right" at bounding box center [485, 83] width 10 height 10
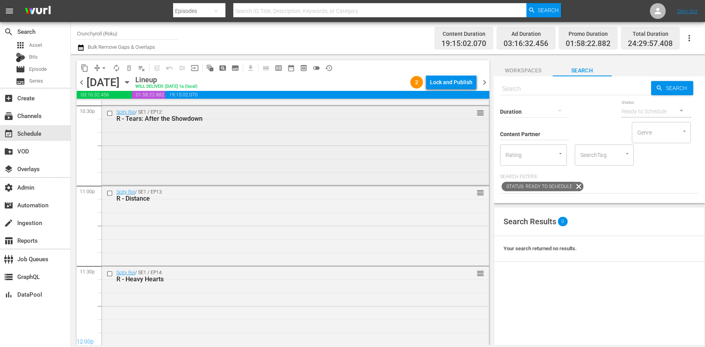
scroll to position [3593, 0]
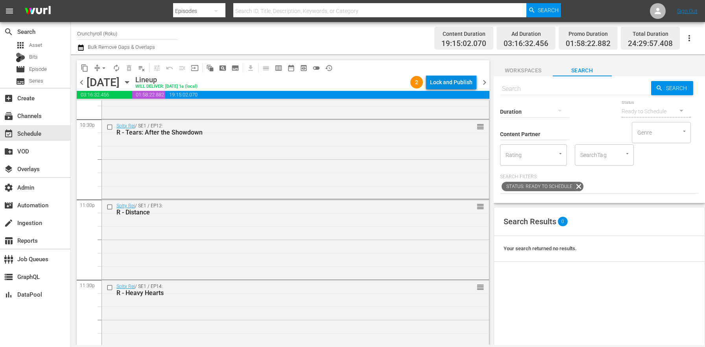
click at [446, 86] on div "Lock and Publish" at bounding box center [451, 82] width 42 height 14
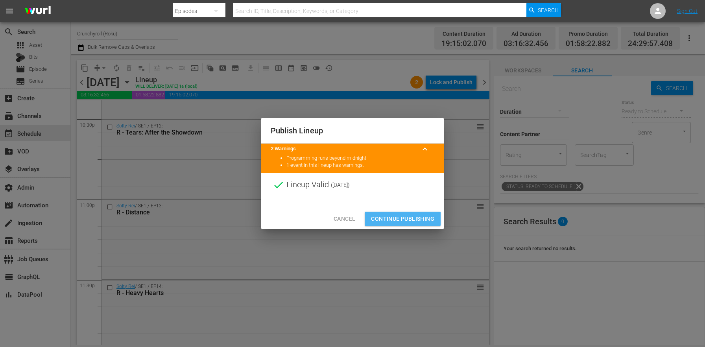
click at [384, 214] on span "Continue Publishing" at bounding box center [402, 219] width 63 height 10
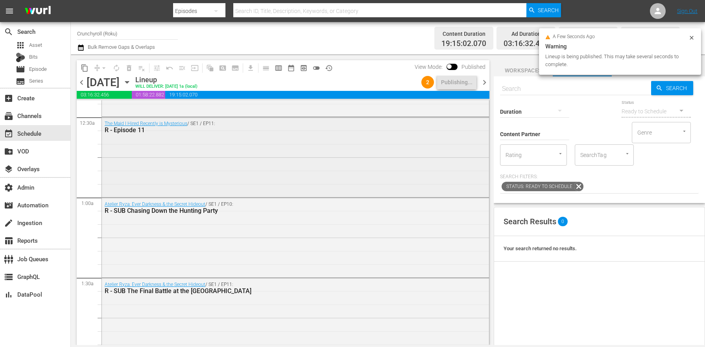
scroll to position [0, 0]
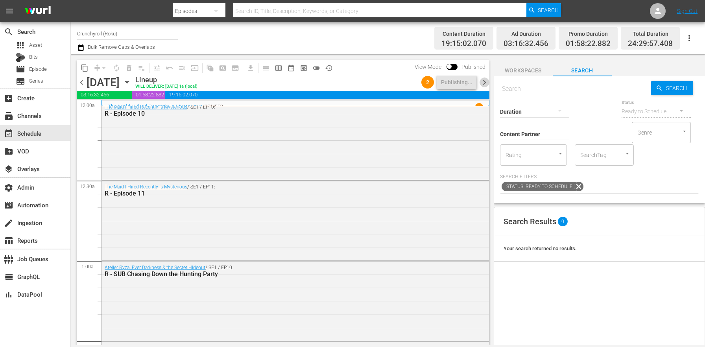
click at [487, 83] on span "chevron_right" at bounding box center [485, 83] width 10 height 10
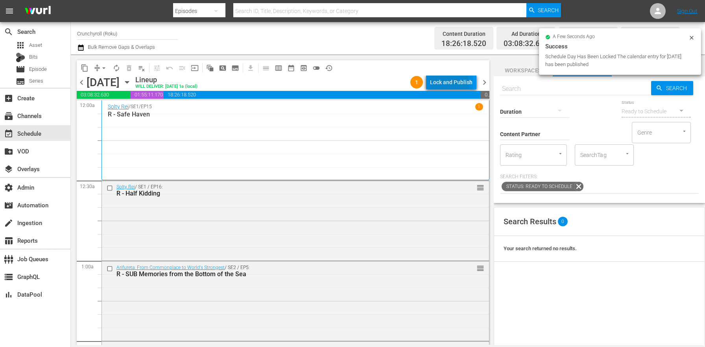
click at [445, 83] on div "Lock and Publish" at bounding box center [451, 82] width 42 height 14
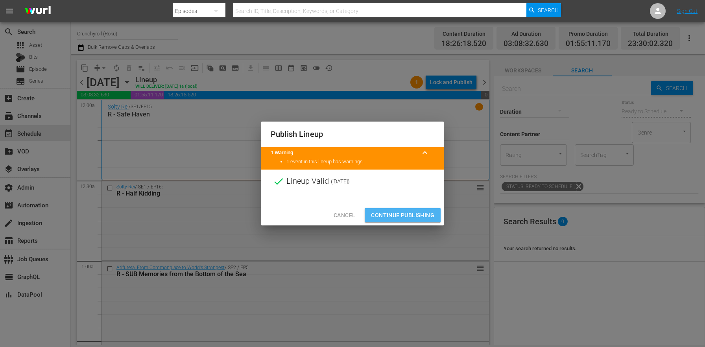
click at [420, 213] on span "Continue Publishing" at bounding box center [402, 216] width 63 height 10
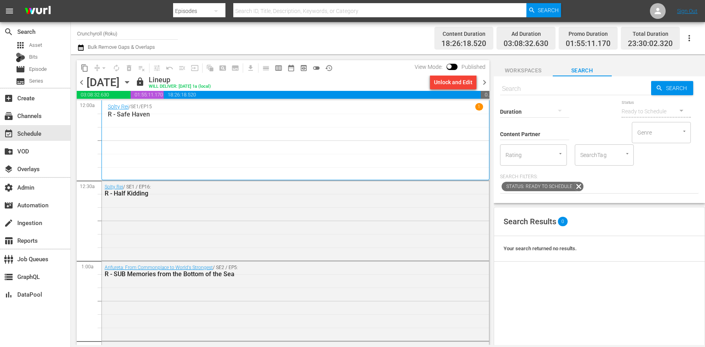
click at [480, 83] on span "chevron_right" at bounding box center [485, 83] width 10 height 10
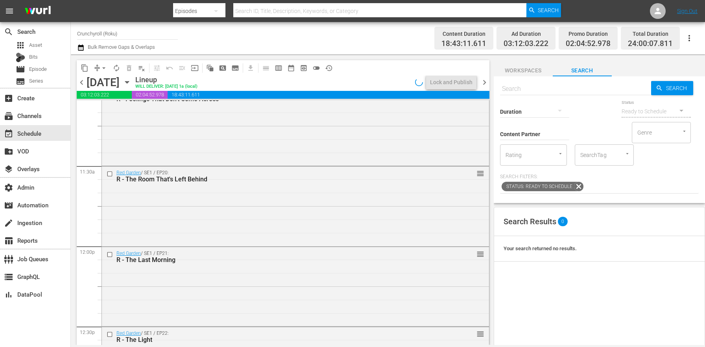
scroll to position [3608, 0]
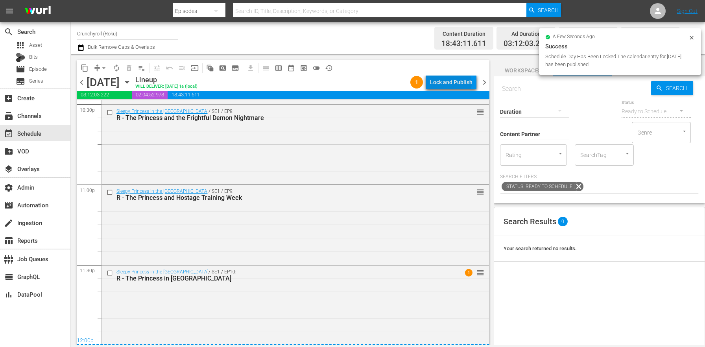
click at [452, 83] on div "Lock and Publish" at bounding box center [451, 82] width 42 height 14
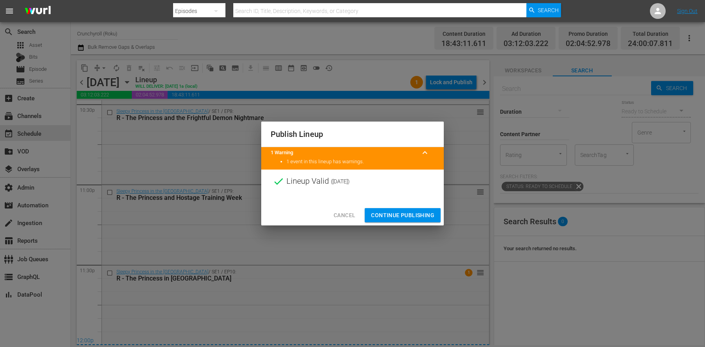
click at [395, 214] on span "Continue Publishing" at bounding box center [402, 216] width 63 height 10
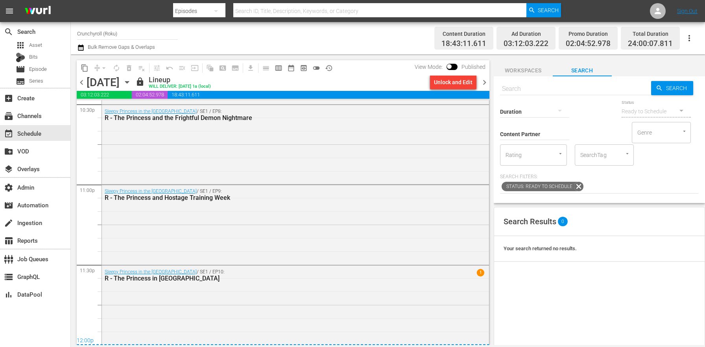
click at [481, 81] on span "chevron_right" at bounding box center [485, 83] width 10 height 10
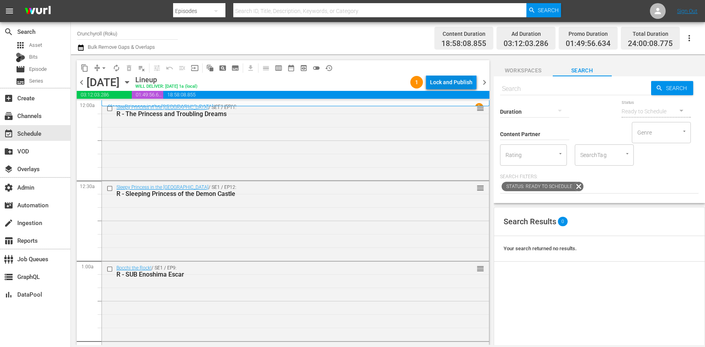
click at [471, 85] on div "Lock and Publish" at bounding box center [451, 82] width 42 height 14
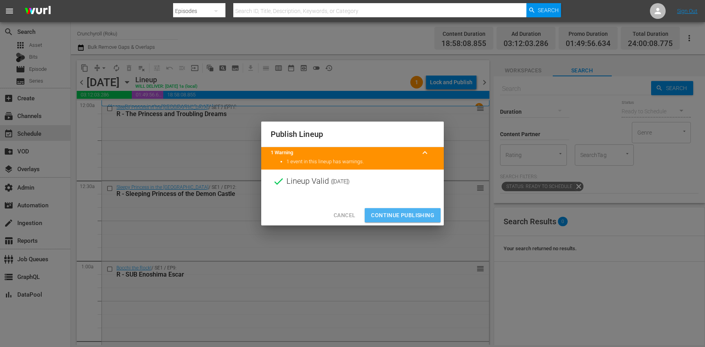
click at [406, 212] on span "Continue Publishing" at bounding box center [402, 216] width 63 height 10
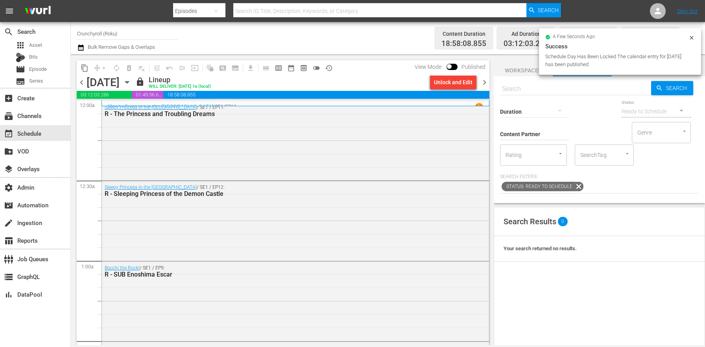
click at [80, 47] on icon "button" at bounding box center [80, 47] width 7 height 9
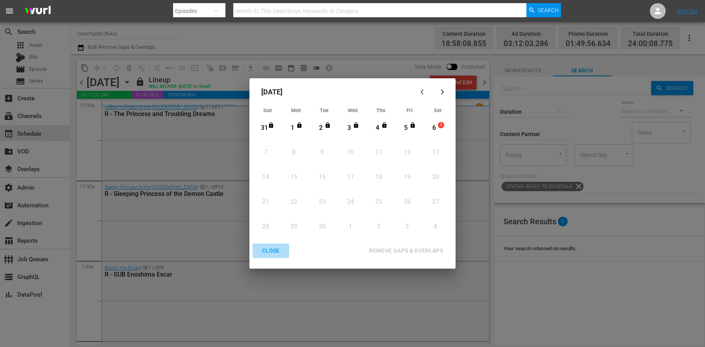
click at [265, 253] on div "CLOSE" at bounding box center [271, 251] width 30 height 10
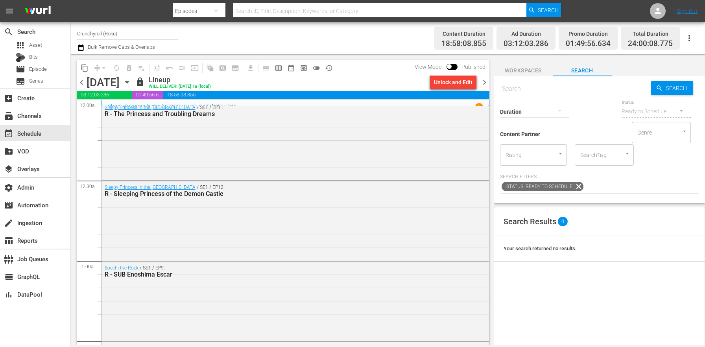
click at [85, 50] on button "button" at bounding box center [81, 47] width 9 height 9
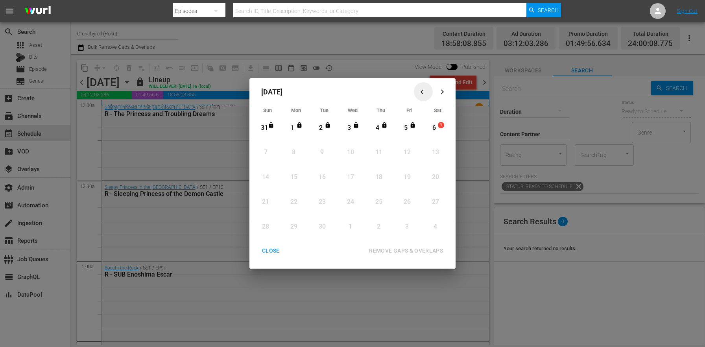
click at [425, 92] on icon "button" at bounding box center [424, 92] width 6 height 6
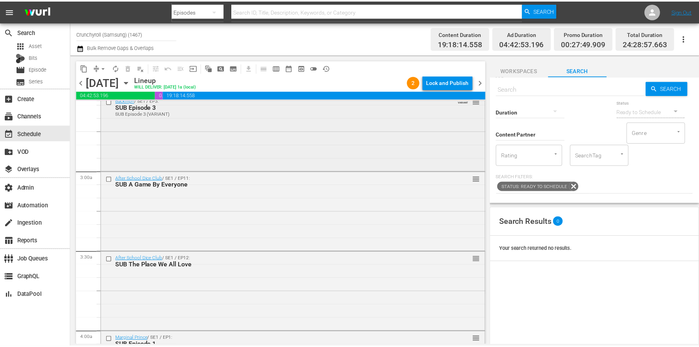
scroll to position [421, 0]
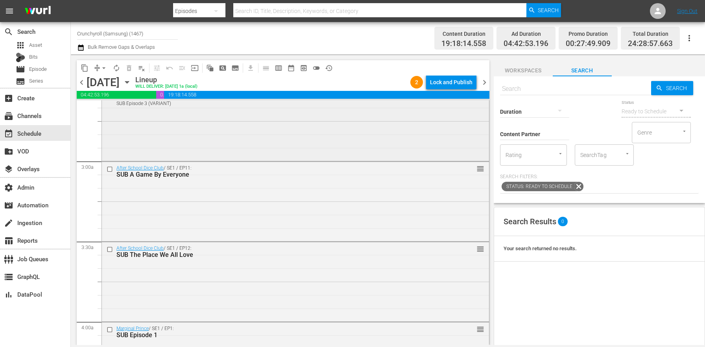
click at [196, 151] on div "Backflip!! / SE1 / EP3: SUB Episode 3 SUB Episode 3 (VARIANT) VARIANT reorder" at bounding box center [295, 121] width 387 height 75
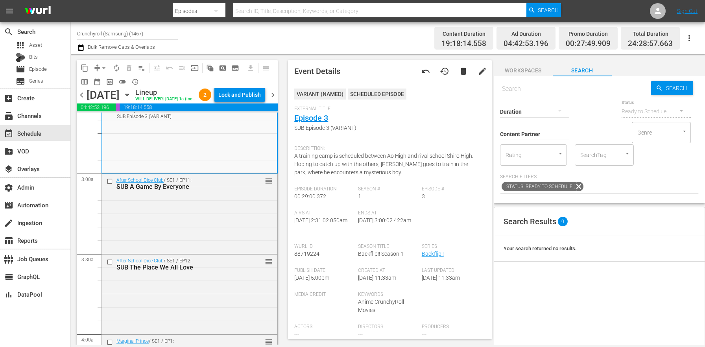
click at [318, 119] on link "Episode 3" at bounding box center [311, 117] width 34 height 9
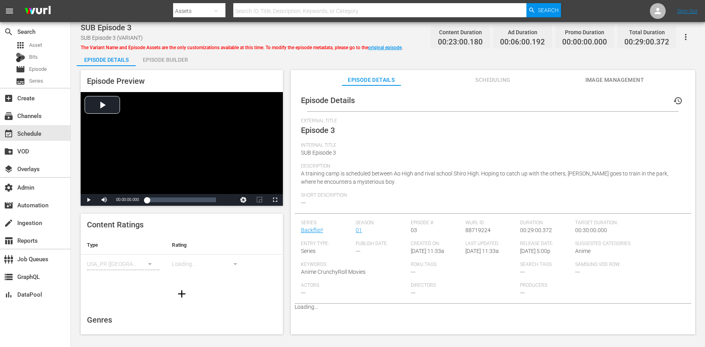
click at [156, 61] on div "Episode Builder" at bounding box center [165, 59] width 59 height 19
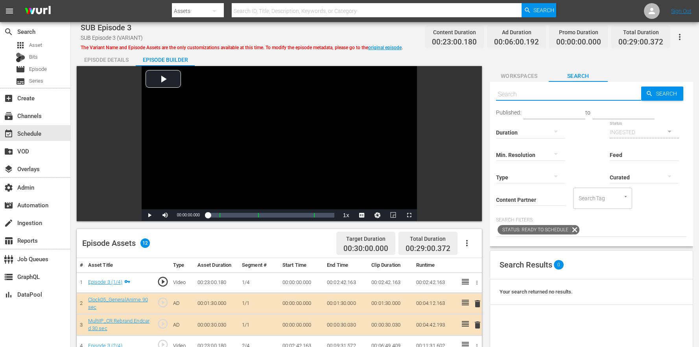
click at [539, 94] on input "text" at bounding box center [568, 94] width 145 height 19
type input "cr"
type input "a"
type input "cr accordion :05"
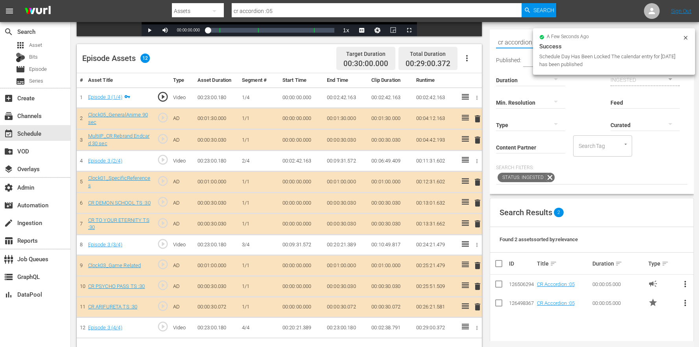
scroll to position [205, 0]
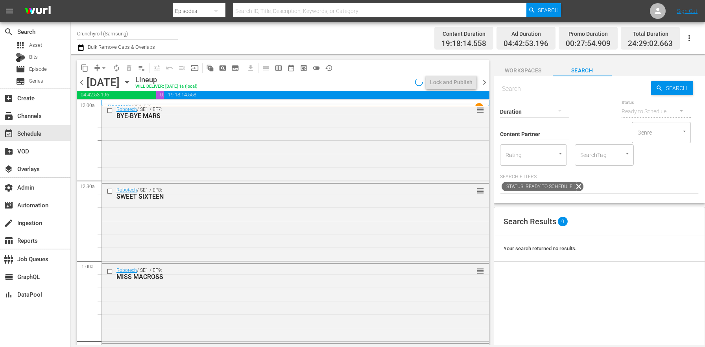
click at [83, 49] on icon "button" at bounding box center [81, 47] width 6 height 6
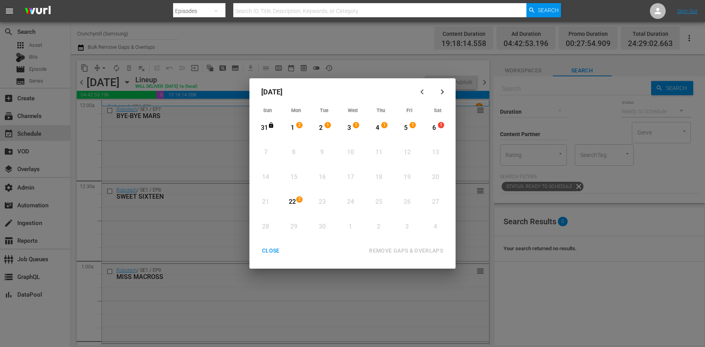
click at [295, 127] on div "1" at bounding box center [293, 128] width 10 height 9
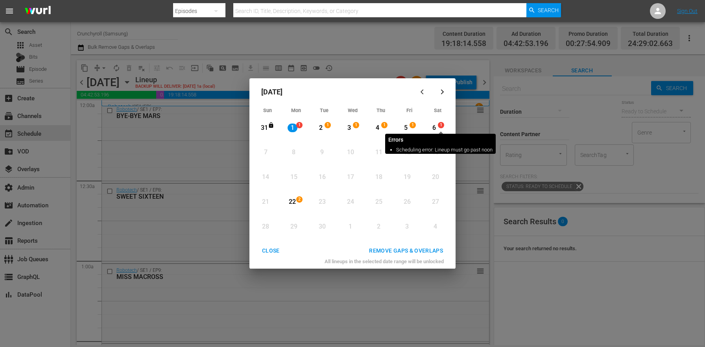
click at [442, 124] on span "1" at bounding box center [441, 125] width 6 height 6
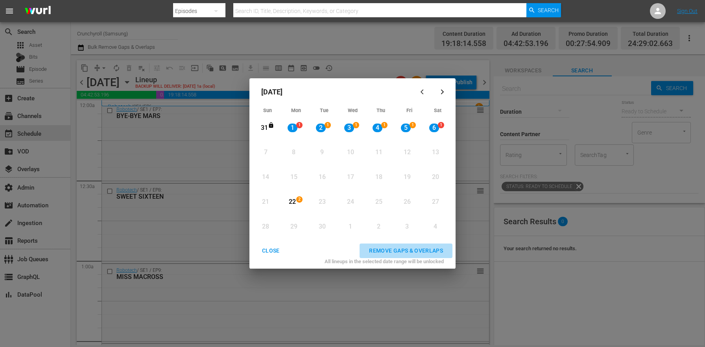
click at [423, 254] on div "REMOVE GAPS & OVERLAPS" at bounding box center [406, 251] width 87 height 10
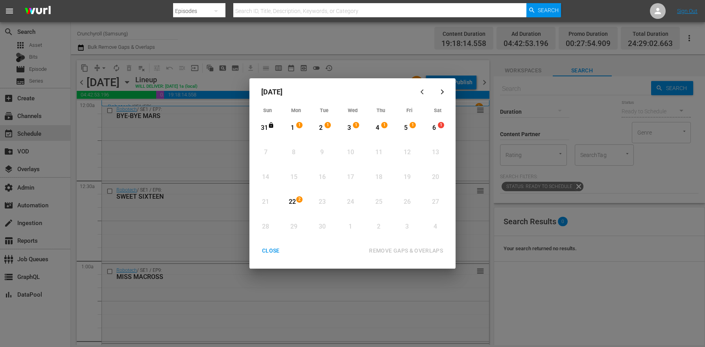
click at [271, 251] on div "CLOSE" at bounding box center [271, 251] width 30 height 10
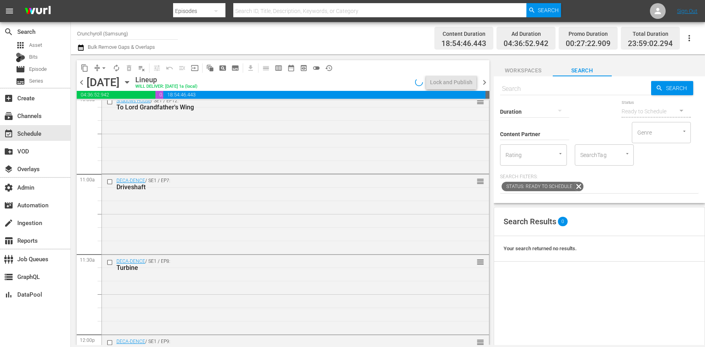
scroll to position [3608, 0]
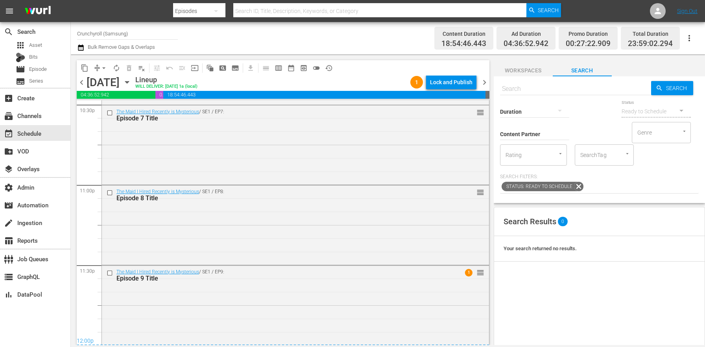
click at [448, 87] on div "Lock and Publish" at bounding box center [451, 82] width 42 height 14
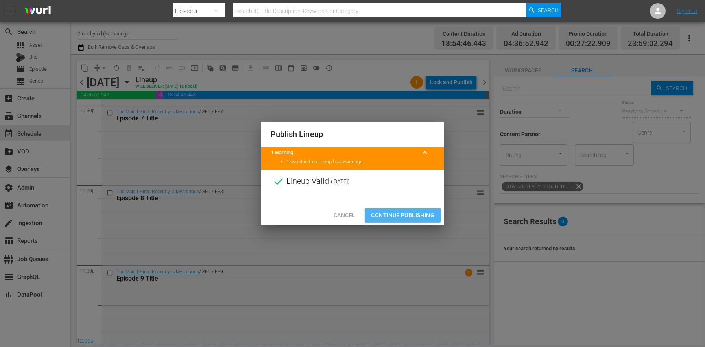
click at [397, 216] on span "Continue Publishing" at bounding box center [402, 216] width 63 height 10
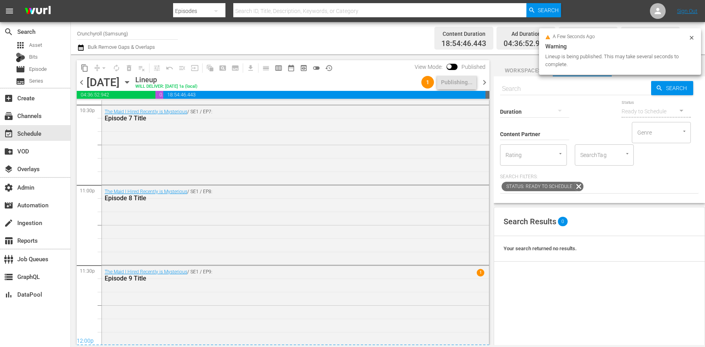
click at [484, 84] on span "chevron_right" at bounding box center [485, 83] width 10 height 10
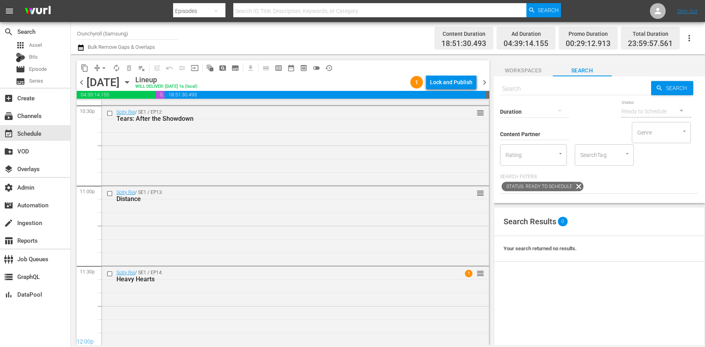
scroll to position [3593, 0]
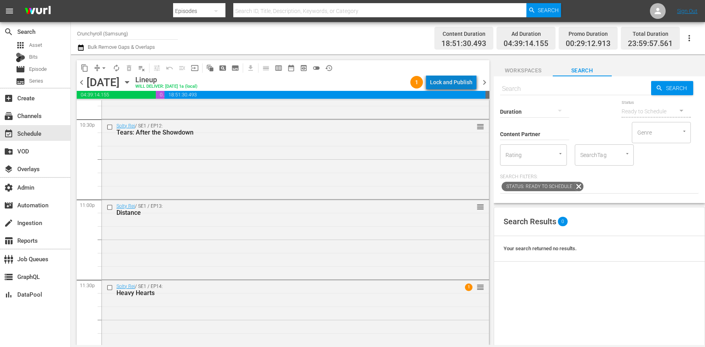
click at [464, 81] on div "Lock and Publish" at bounding box center [451, 82] width 42 height 14
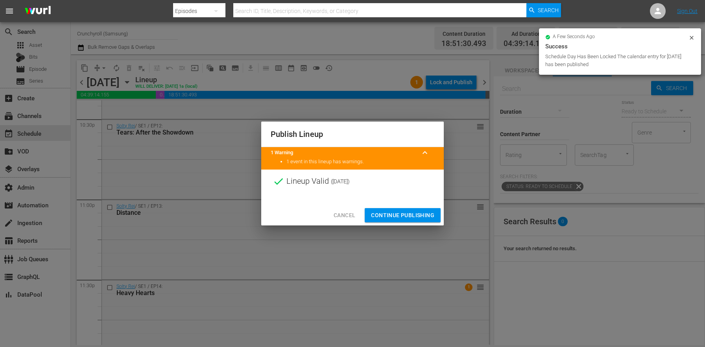
click at [409, 213] on span "Continue Publishing" at bounding box center [402, 216] width 63 height 10
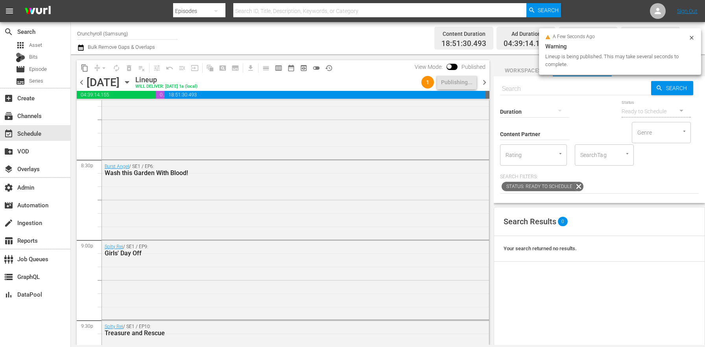
scroll to position [3608, 0]
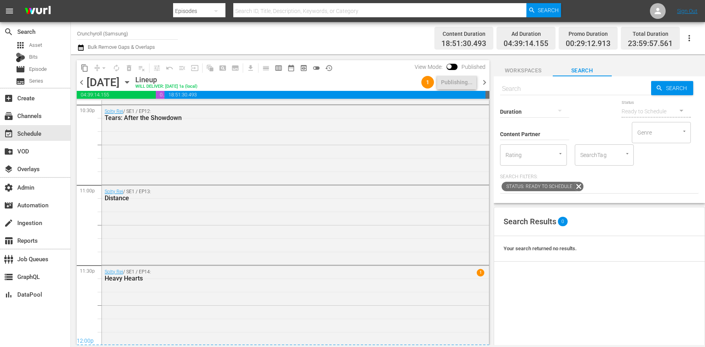
click at [527, 70] on span "Workspaces" at bounding box center [523, 71] width 59 height 10
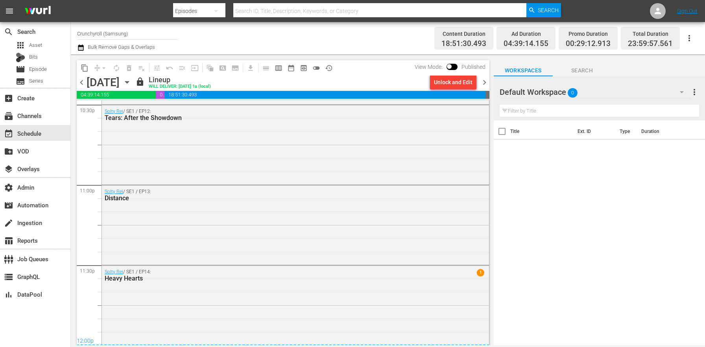
click at [482, 79] on span "chevron_right" at bounding box center [485, 83] width 10 height 10
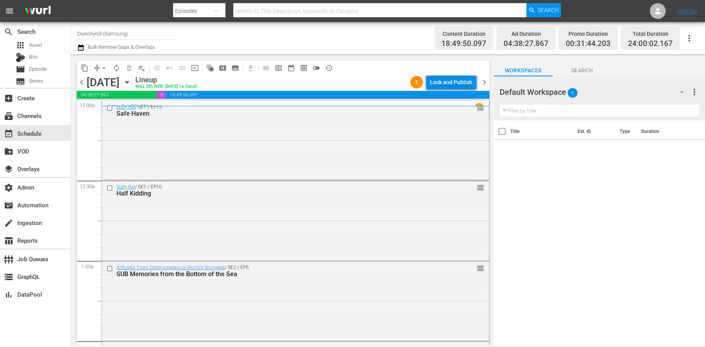
click at [456, 87] on div "Lock and Publish" at bounding box center [451, 82] width 42 height 14
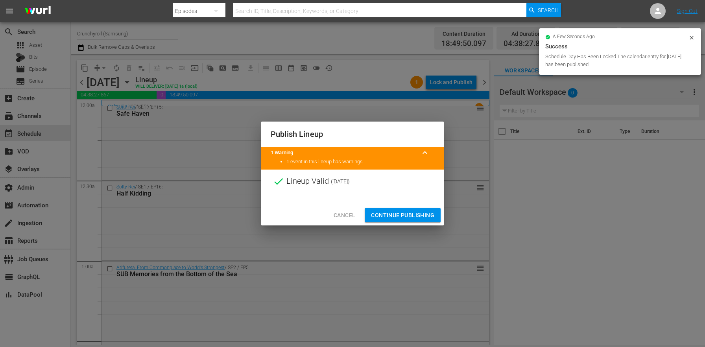
click at [386, 213] on span "Continue Publishing" at bounding box center [402, 216] width 63 height 10
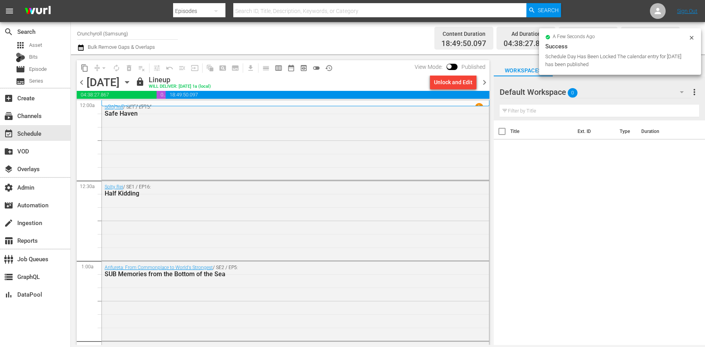
click at [482, 83] on span "chevron_right" at bounding box center [485, 83] width 10 height 10
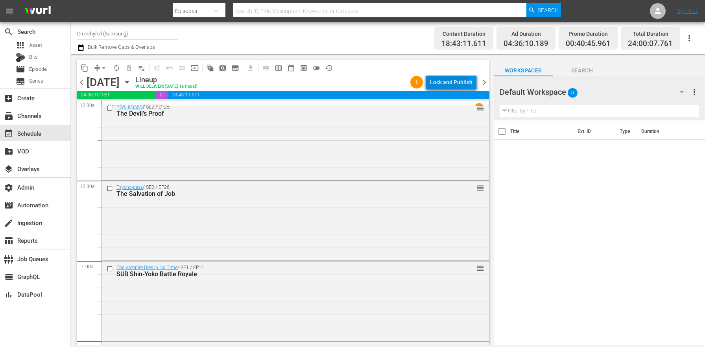
click at [435, 84] on div "Lock and Publish" at bounding box center [451, 82] width 42 height 14
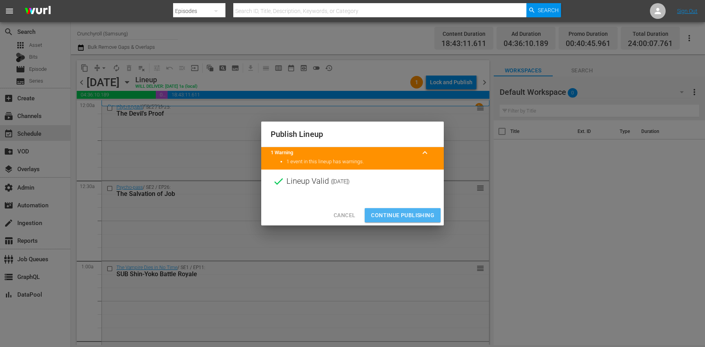
click at [423, 211] on span "Continue Publishing" at bounding box center [402, 216] width 63 height 10
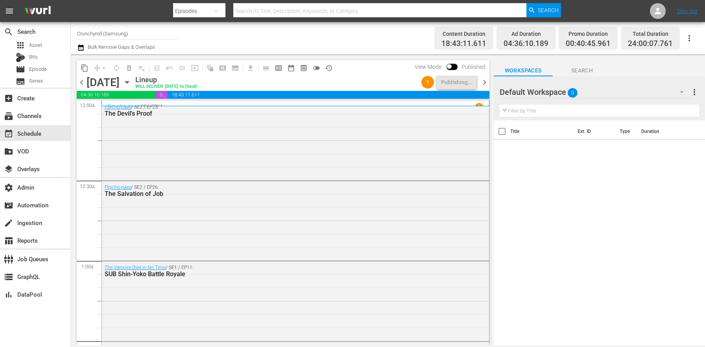
click at [344, 32] on div "Channel Title Crunchyroll (Samsung) Bulk Remove Gaps & Overlaps" at bounding box center [246, 38] width 339 height 28
click at [480, 81] on span "chevron_right" at bounding box center [485, 83] width 10 height 10
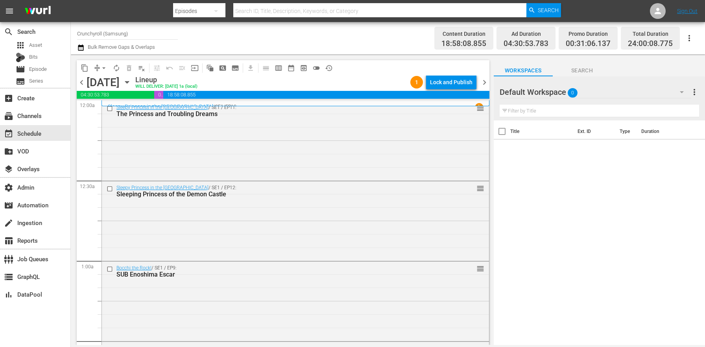
click at [434, 79] on div "Lock and Publish" at bounding box center [451, 82] width 42 height 14
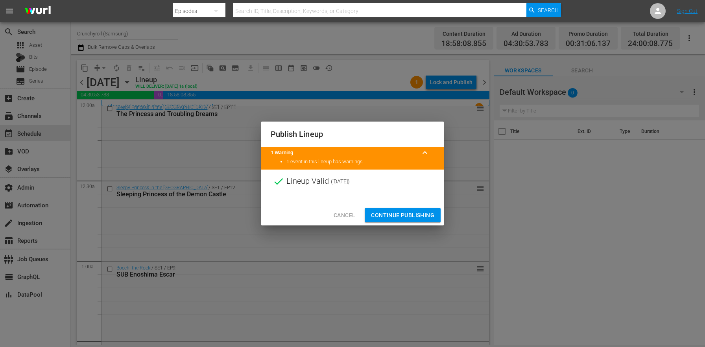
click at [410, 211] on span "Continue Publishing" at bounding box center [402, 216] width 63 height 10
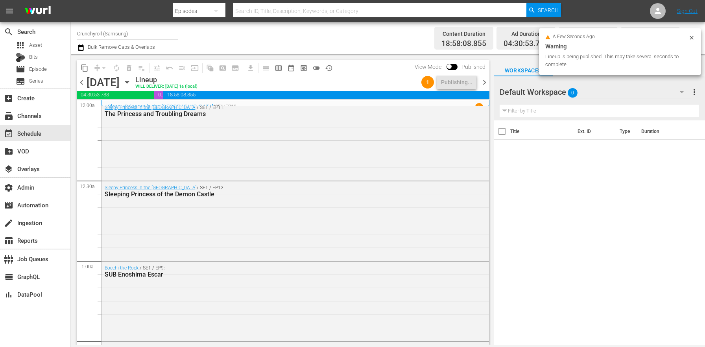
click at [574, 272] on div "Title Ext. ID Type Duration" at bounding box center [599, 233] width 211 height 226
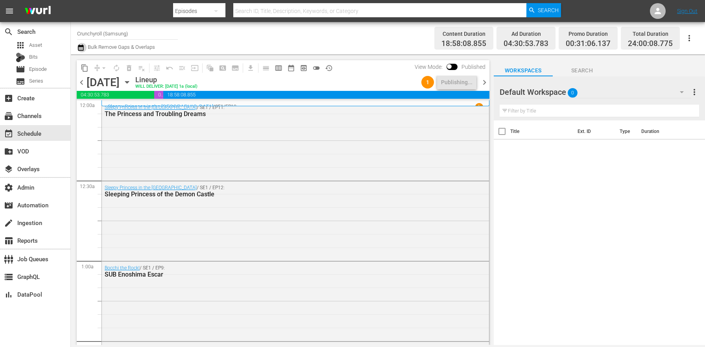
click at [84, 48] on icon "button" at bounding box center [80, 47] width 7 height 9
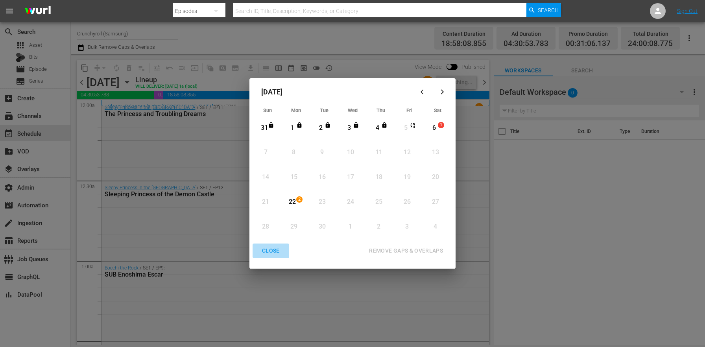
click at [271, 250] on div "CLOSE" at bounding box center [271, 251] width 30 height 10
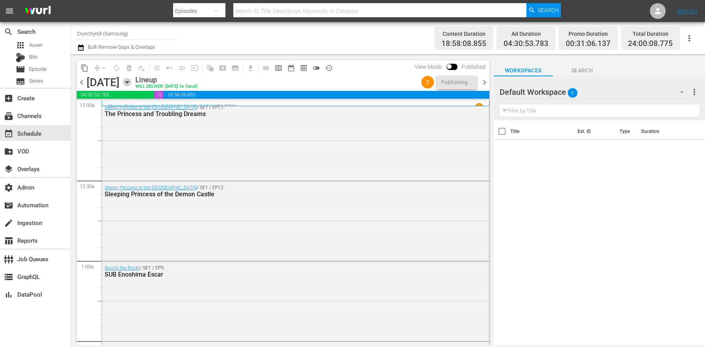
click at [129, 81] on icon "button" at bounding box center [127, 82] width 4 height 2
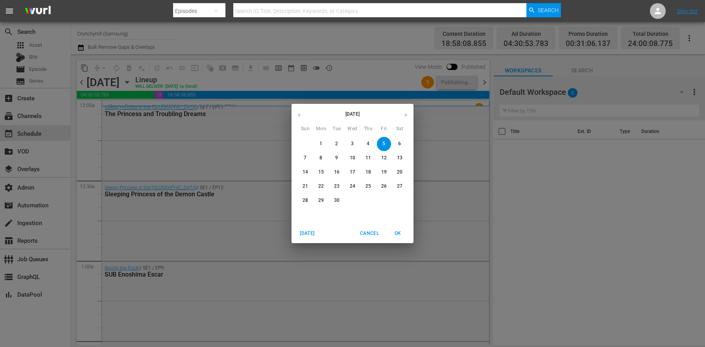
click at [321, 186] on p "22" at bounding box center [321, 186] width 6 height 7
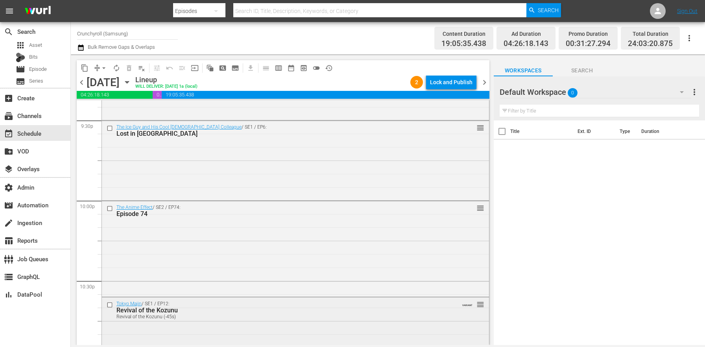
scroll to position [3400, 0]
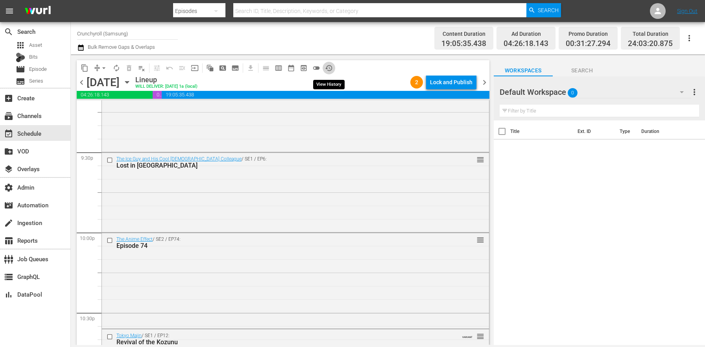
click at [333, 66] on button "history_outlined" at bounding box center [329, 68] width 13 height 13
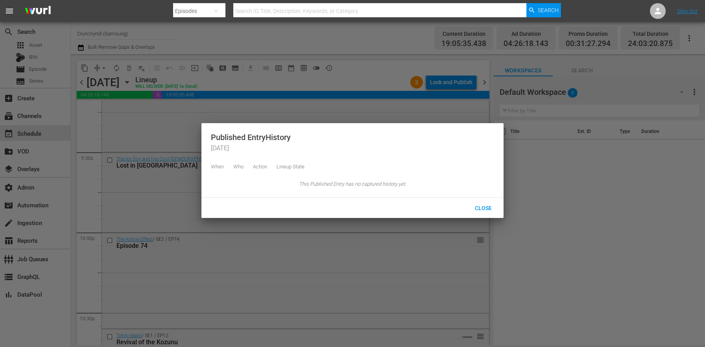
click at [486, 218] on div "Close" at bounding box center [352, 208] width 302 height 20
click at [484, 211] on span "Close" at bounding box center [484, 208] width 30 height 6
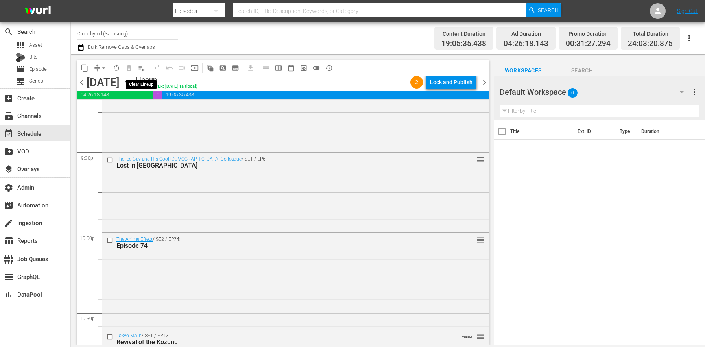
click at [139, 69] on span "playlist_remove_outlined" at bounding box center [142, 68] width 8 height 8
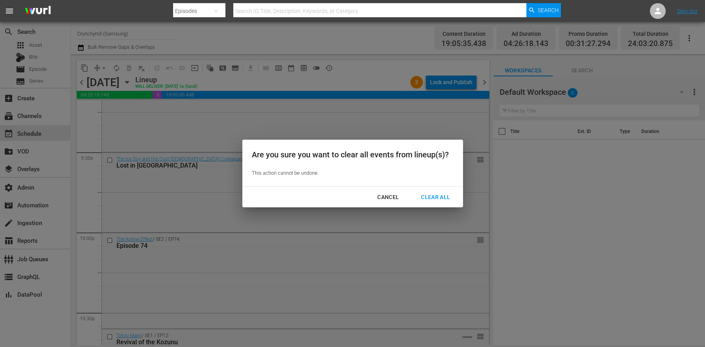
click at [440, 199] on div "Clear All" at bounding box center [436, 197] width 42 height 10
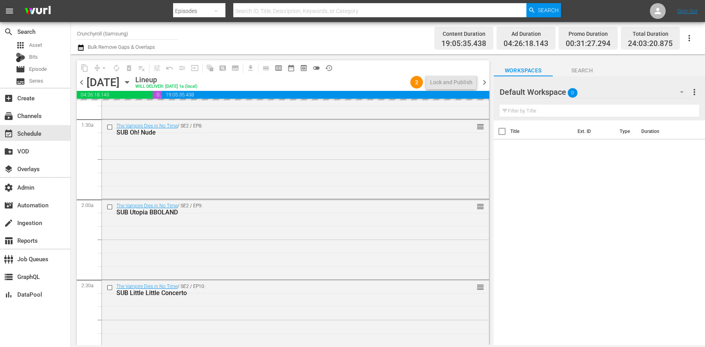
scroll to position [0, 0]
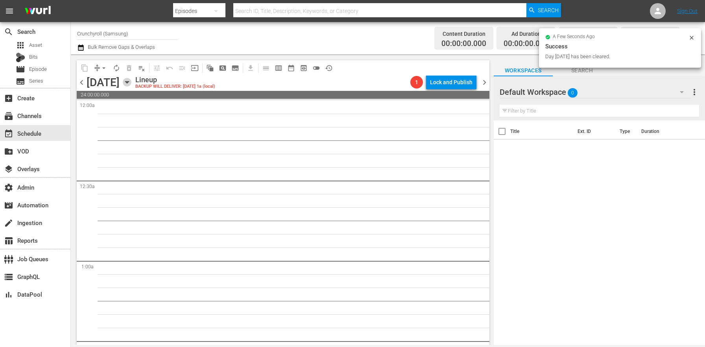
click at [131, 81] on icon "button" at bounding box center [127, 82] width 9 height 9
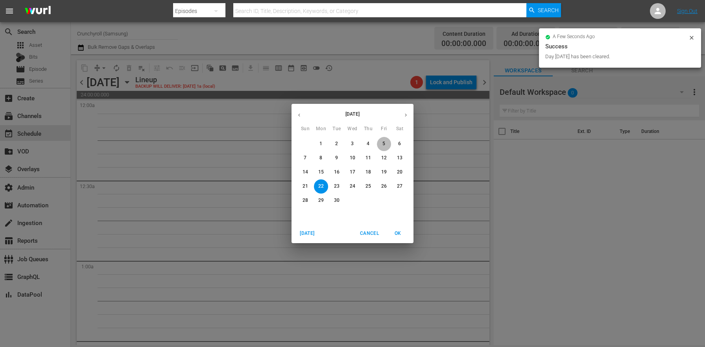
click at [384, 146] on p "5" at bounding box center [383, 143] width 3 height 7
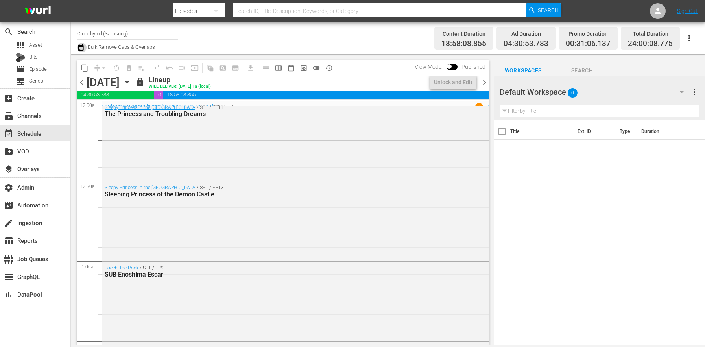
click at [81, 46] on icon "button" at bounding box center [81, 47] width 6 height 6
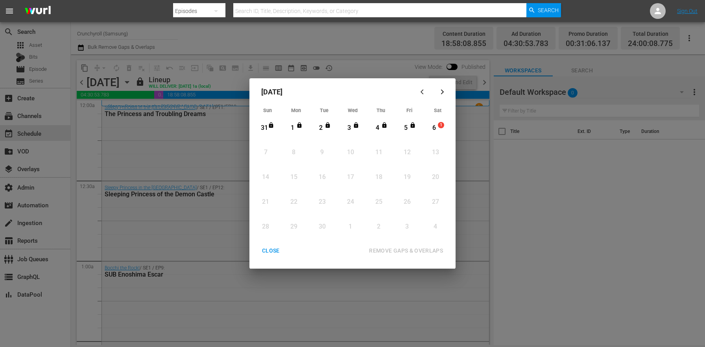
click at [423, 91] on icon "button" at bounding box center [424, 92] width 6 height 6
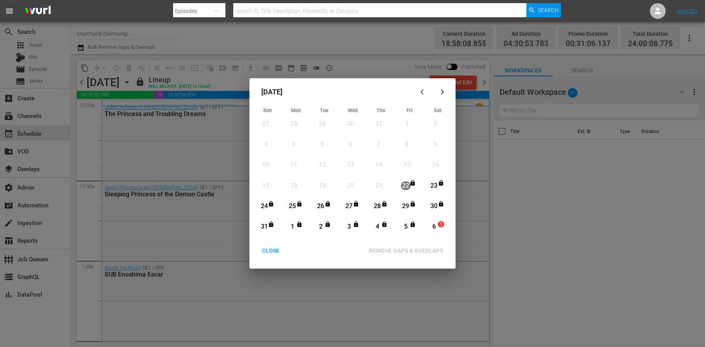
click at [270, 253] on div "CLOSE" at bounding box center [271, 251] width 30 height 10
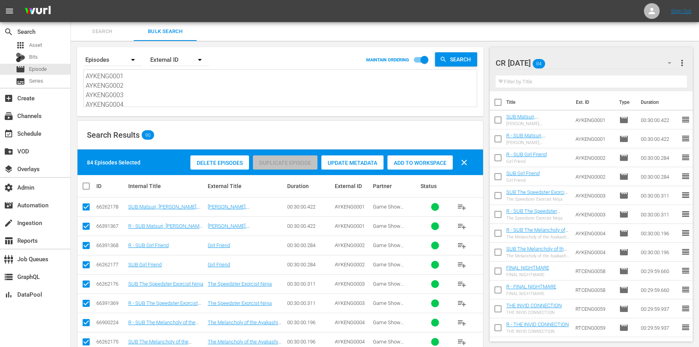
scroll to position [416, 0]
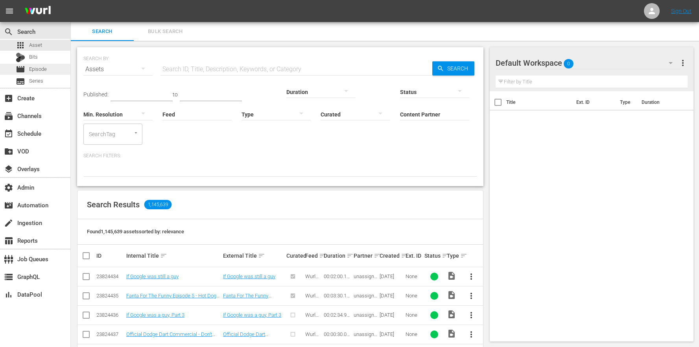
click at [42, 70] on span "Episode" at bounding box center [38, 69] width 18 height 8
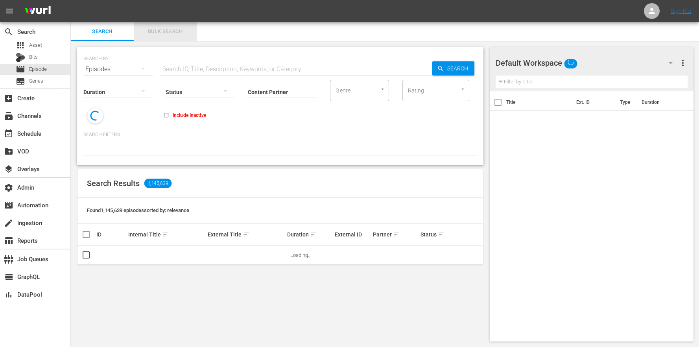
click at [161, 35] on span "Bulk Search" at bounding box center [166, 31] width 54 height 9
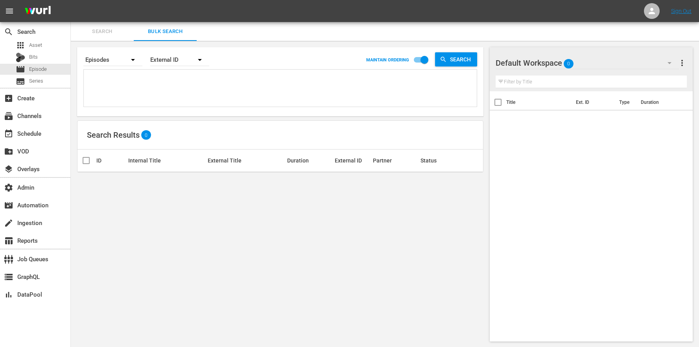
click at [189, 86] on textarea at bounding box center [281, 90] width 391 height 36
paste textarea "ARIENG0014 ARIENG0015 ARIENG0016 ARIENG0017 ARIENG0018 ARIENG0019 ARIENG0020 AR…"
type textarea "ARIENG0014 ARIENG0015 ARIENG0016 ARIENG0017 ARIENG0018 ARIENG0019 ARIENG0020 AR…"
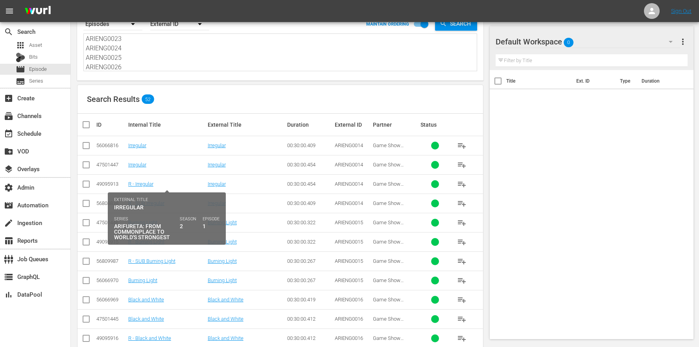
scroll to position [842, 0]
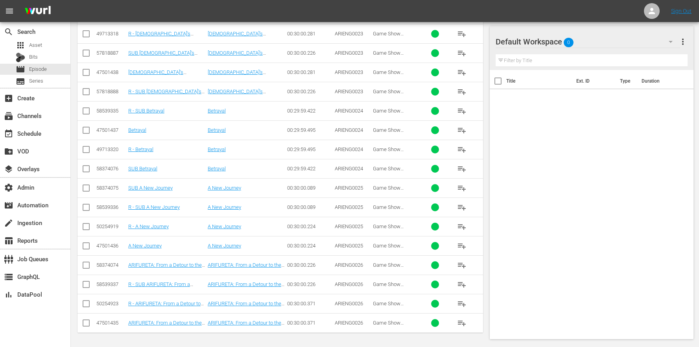
type textarea "ARIENG0014 ARIENG0015 ARIENG0016 ARIENG0017 ARIENG0018 ARIENG0019 ARIENG0020 AR…"
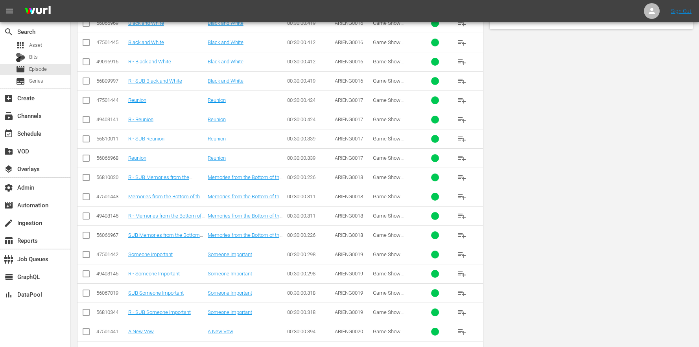
scroll to position [0, 0]
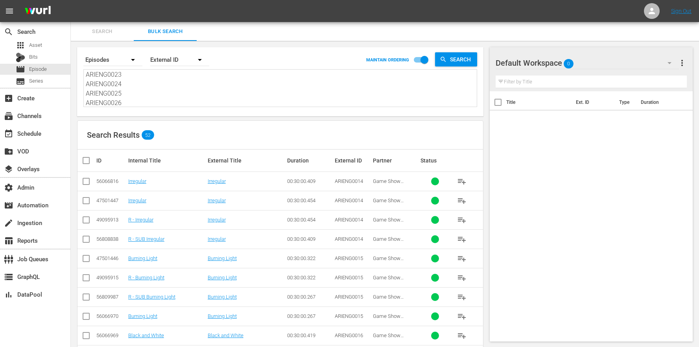
click at [609, 236] on div "Title Ext. ID Type Duration" at bounding box center [591, 214] width 203 height 247
